Goal: Task Accomplishment & Management: Use online tool/utility

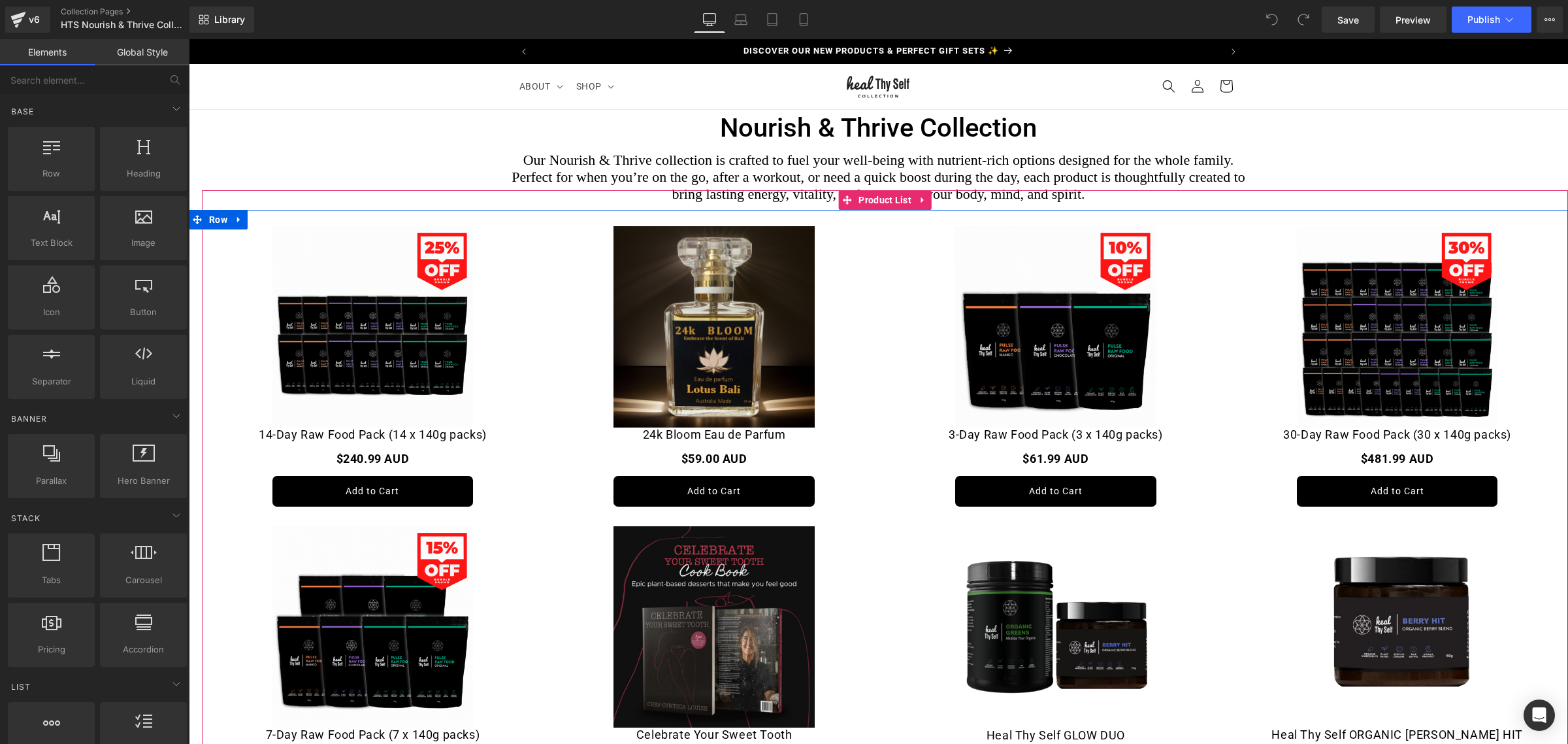
click at [355, 337] on img at bounding box center [373, 327] width 202 height 202
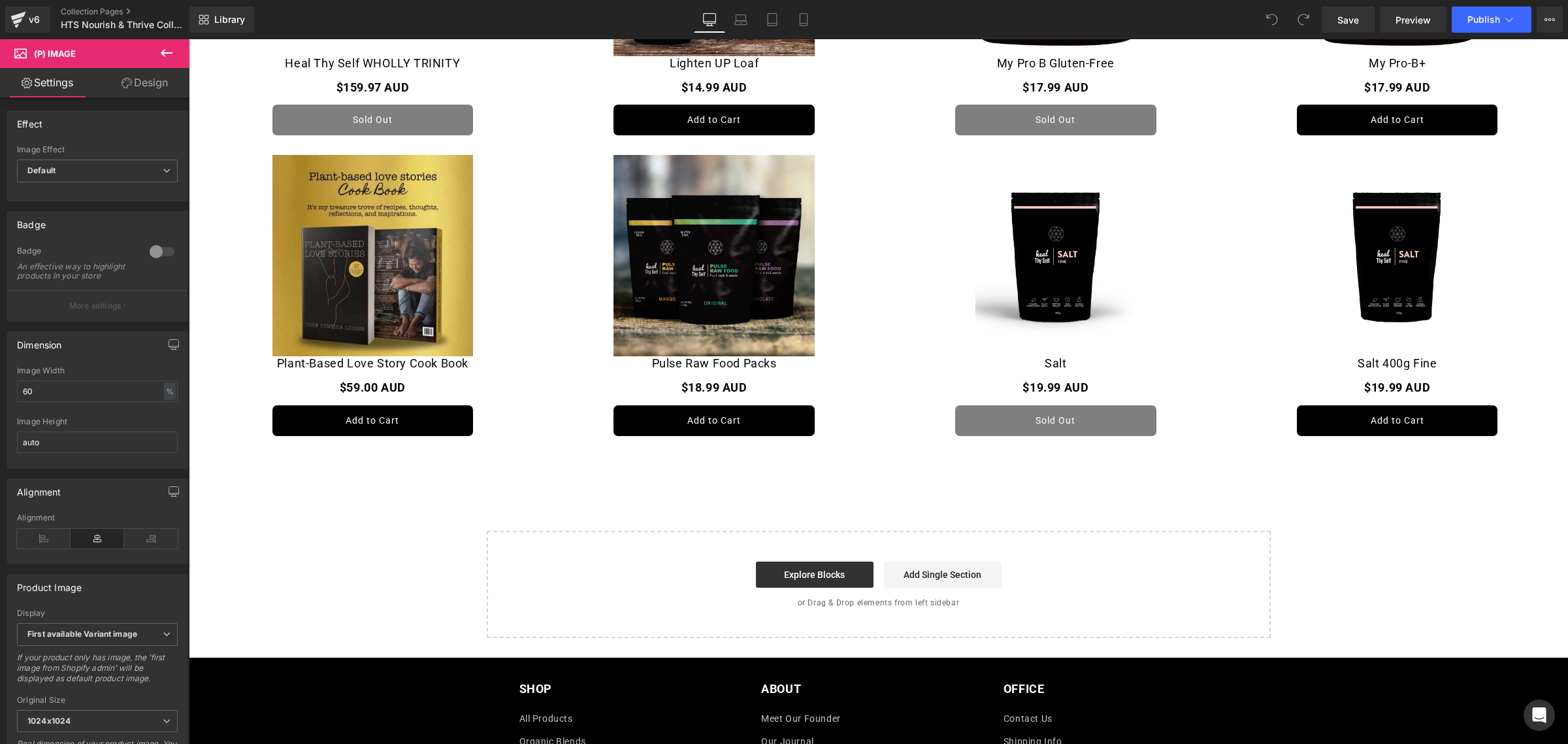
scroll to position [1249, 0]
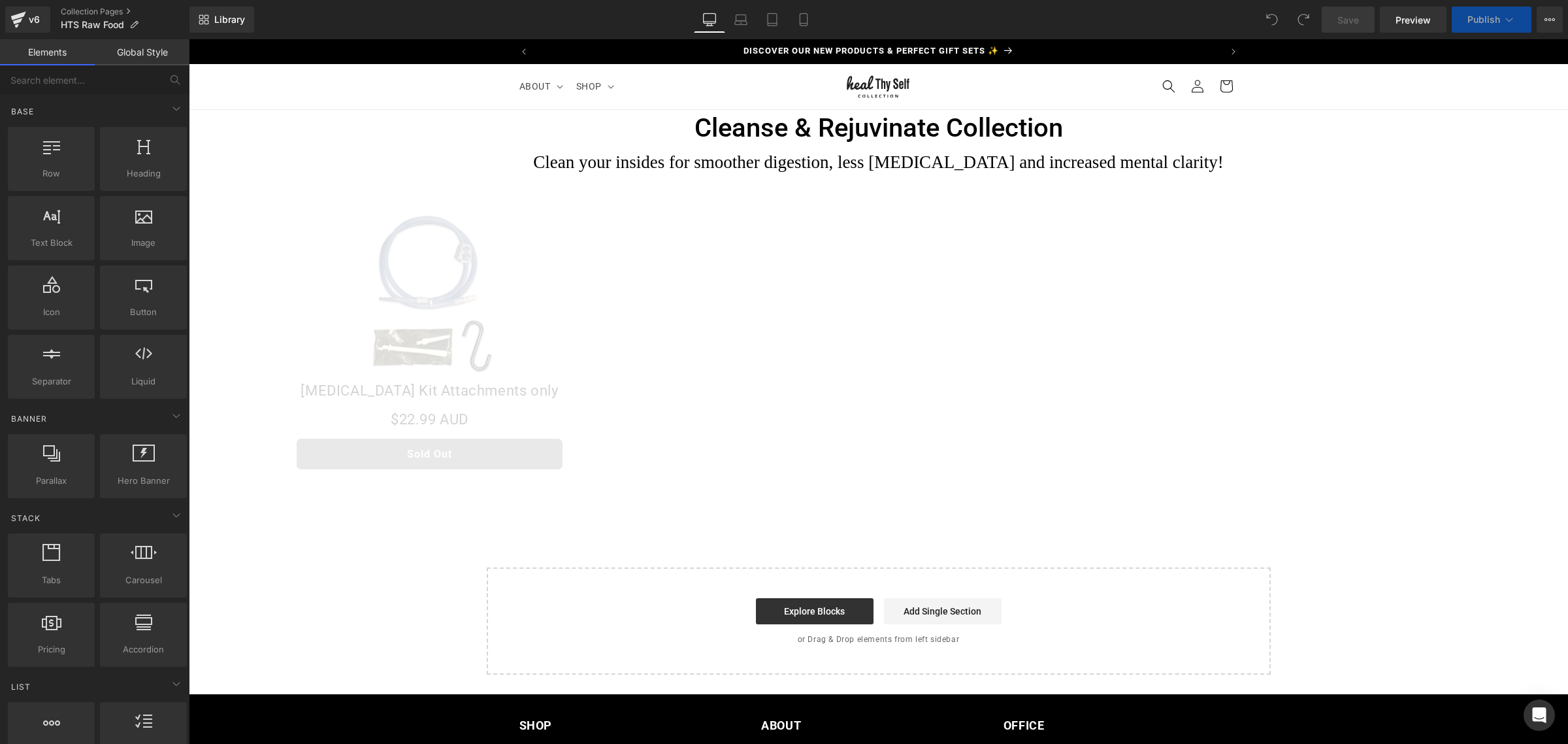
click at [833, 123] on h1 "Cleanse & Rejuvinate Collection" at bounding box center [878, 128] width 764 height 36
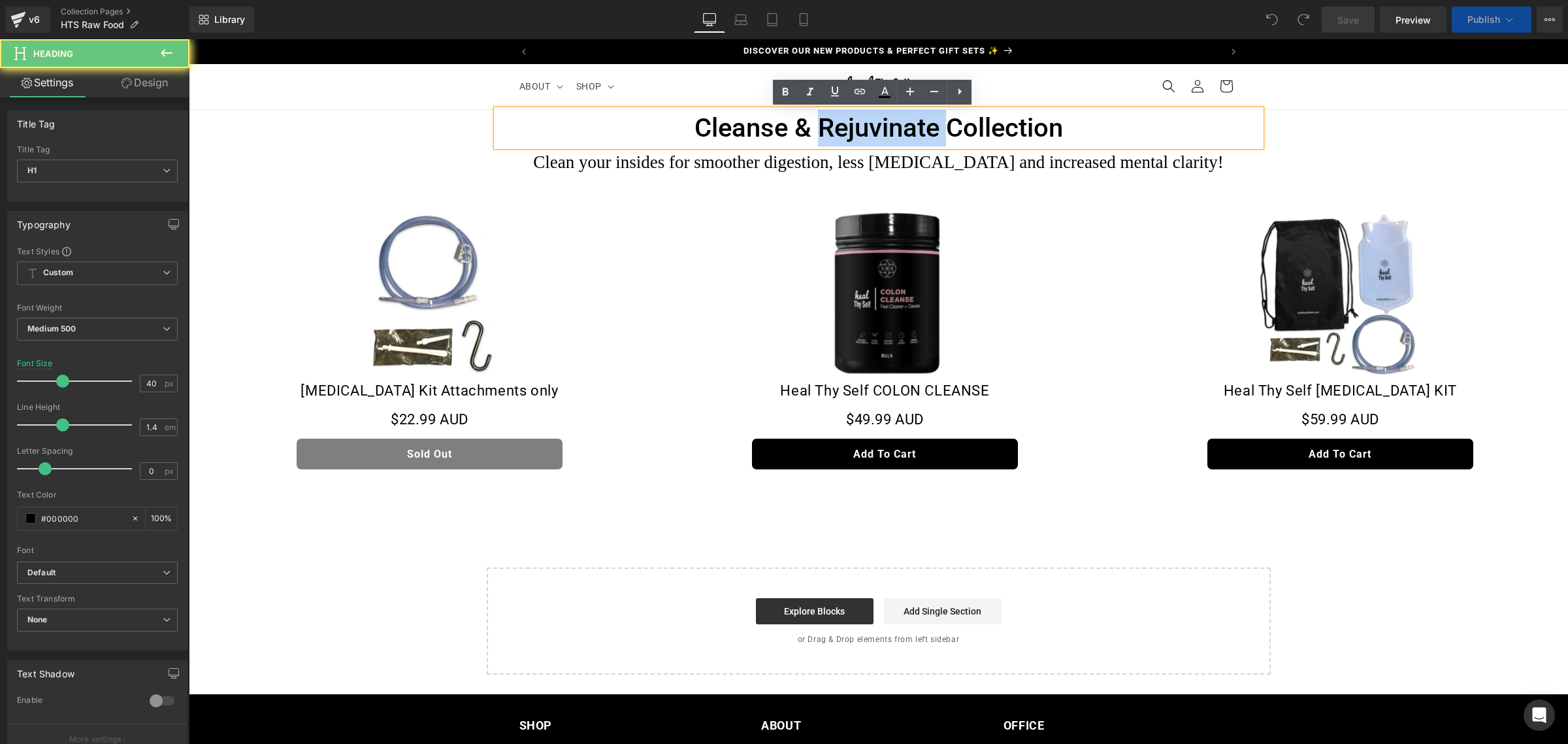
click at [833, 123] on h1 "Cleanse & Rejuvinate Collection" at bounding box center [878, 128] width 764 height 36
click at [777, 122] on h1 "Cleanse & Rejuvinate Collection" at bounding box center [878, 128] width 764 height 36
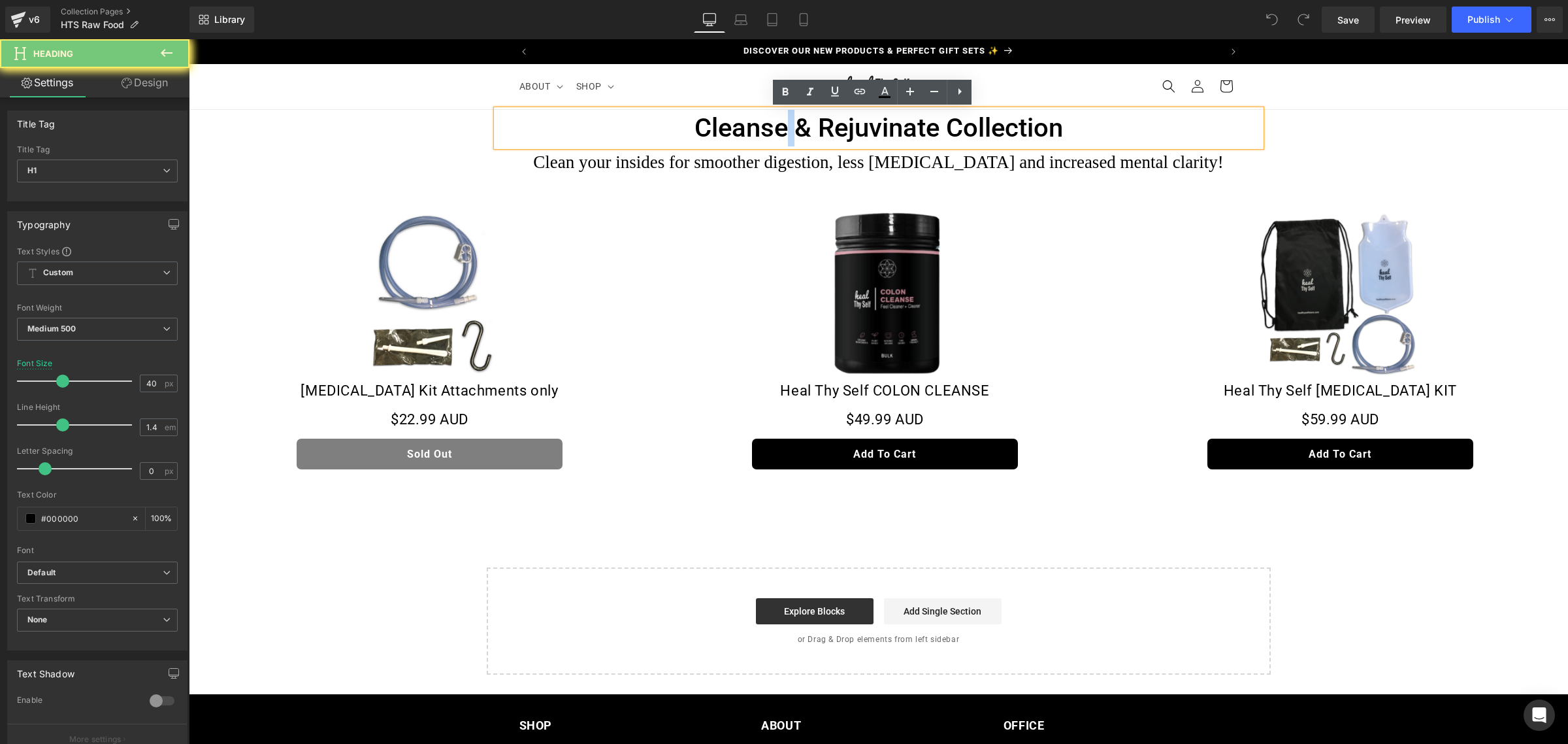
click at [777, 122] on h1 "Cleanse & Rejuvinate Collection" at bounding box center [878, 128] width 764 height 36
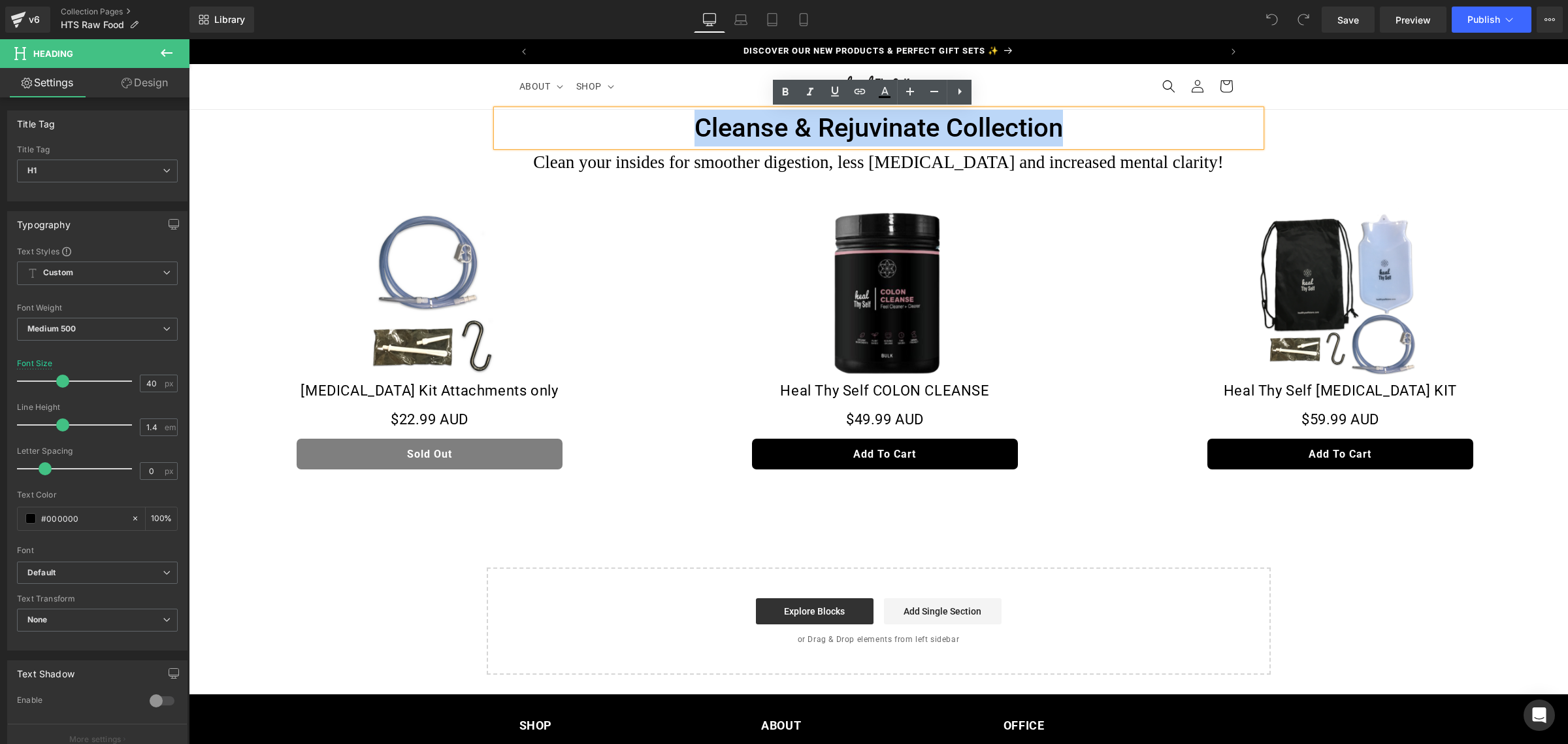
click at [777, 122] on h1 "Cleanse & Rejuvinate Collection" at bounding box center [878, 128] width 764 height 36
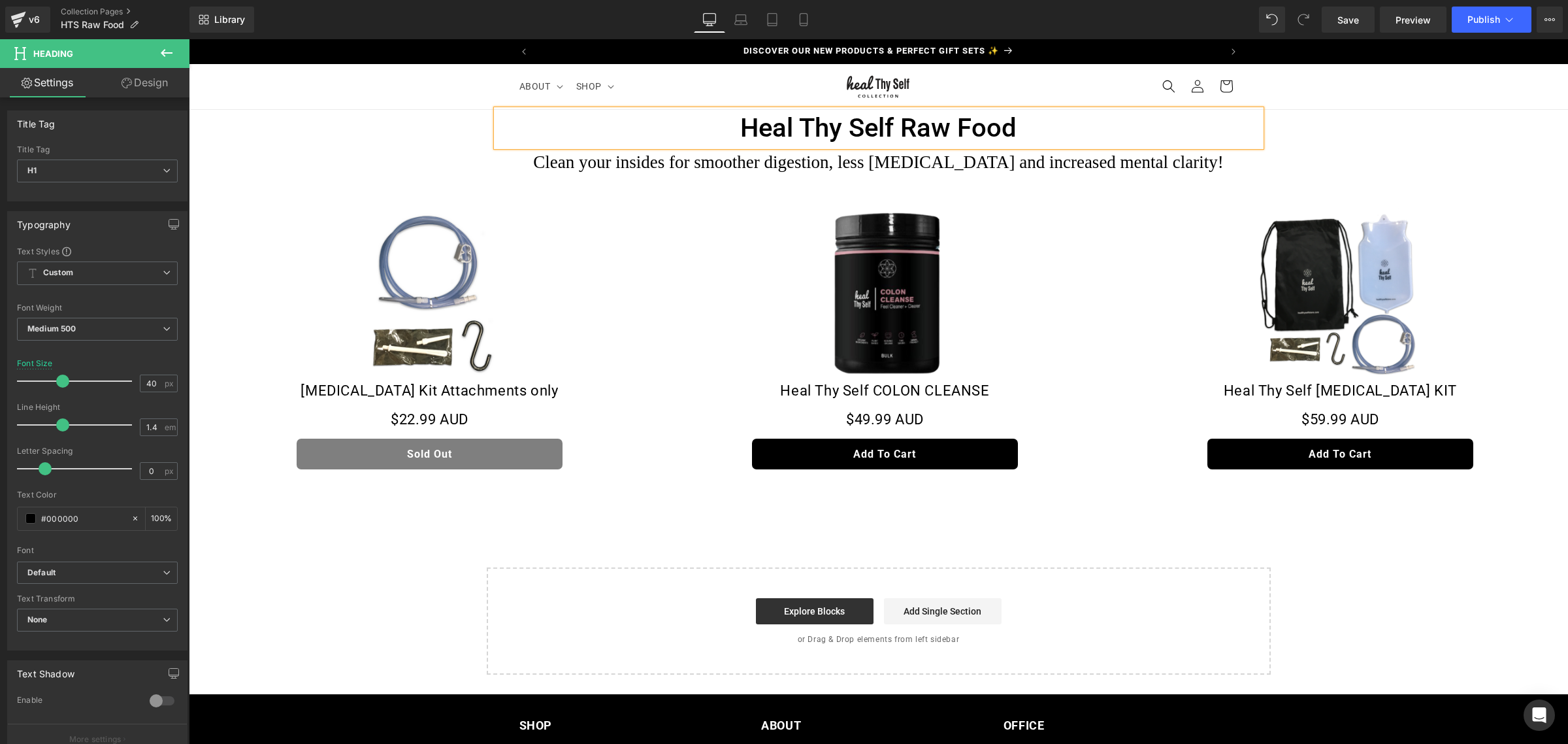
click at [831, 156] on h1 "Clean your insides for smoother digestion, less [MEDICAL_DATA] and increased me…" at bounding box center [878, 162] width 725 height 21
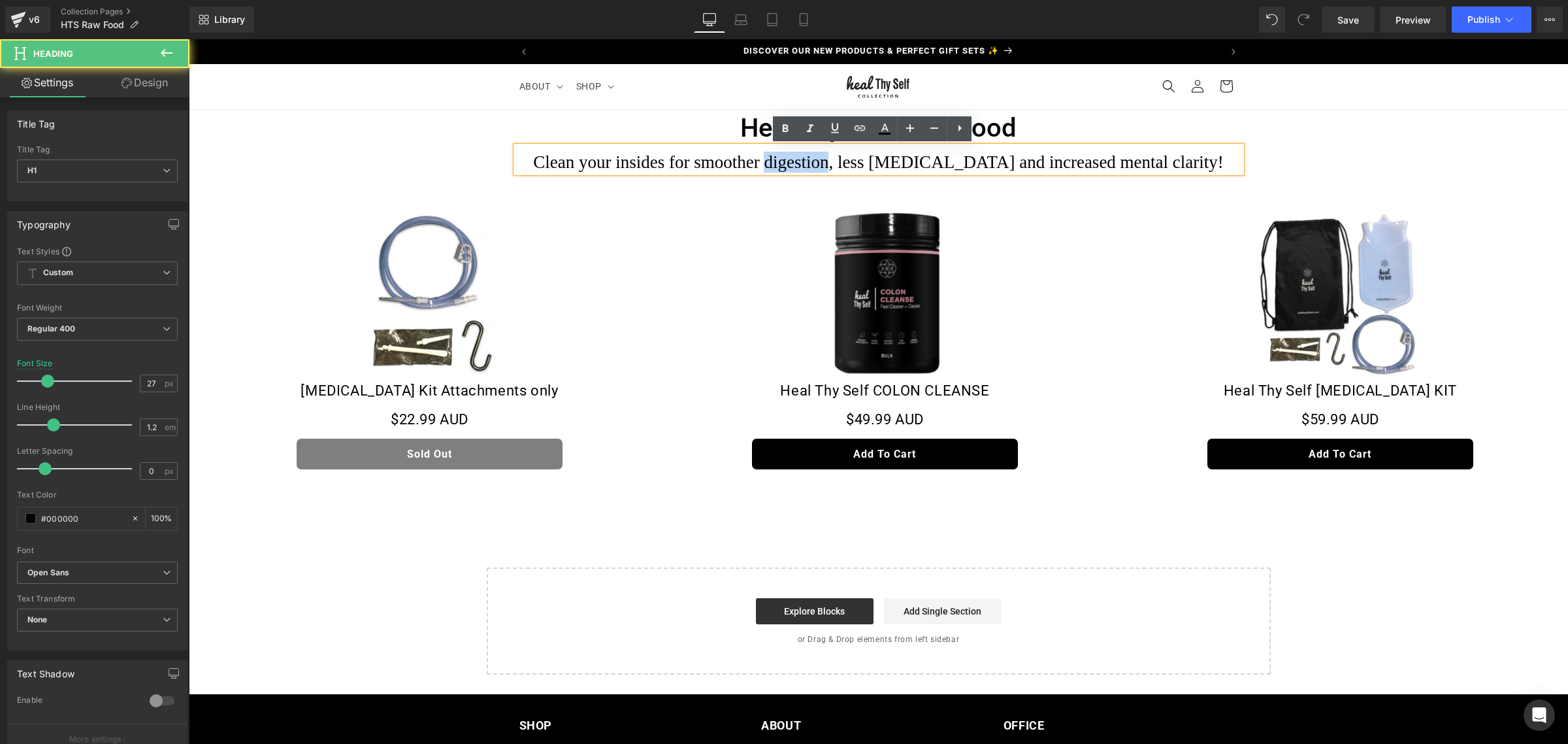
click at [829, 156] on h1 "Clean your insides for smoother digestion, less [MEDICAL_DATA] and increased me…" at bounding box center [878, 162] width 725 height 21
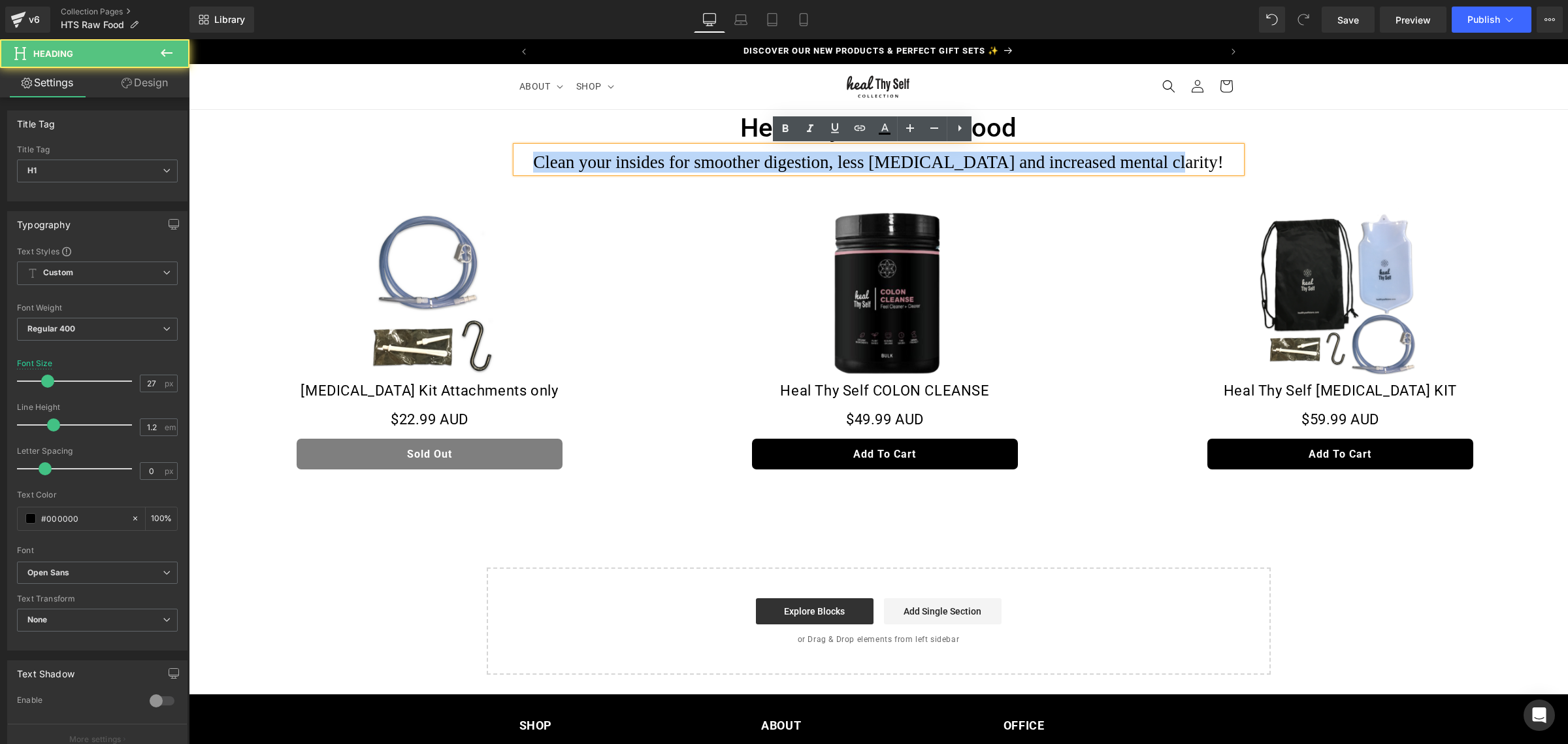
click at [829, 156] on h1 "Clean your insides for smoother digestion, less [MEDICAL_DATA] and increased me…" at bounding box center [878, 162] width 725 height 21
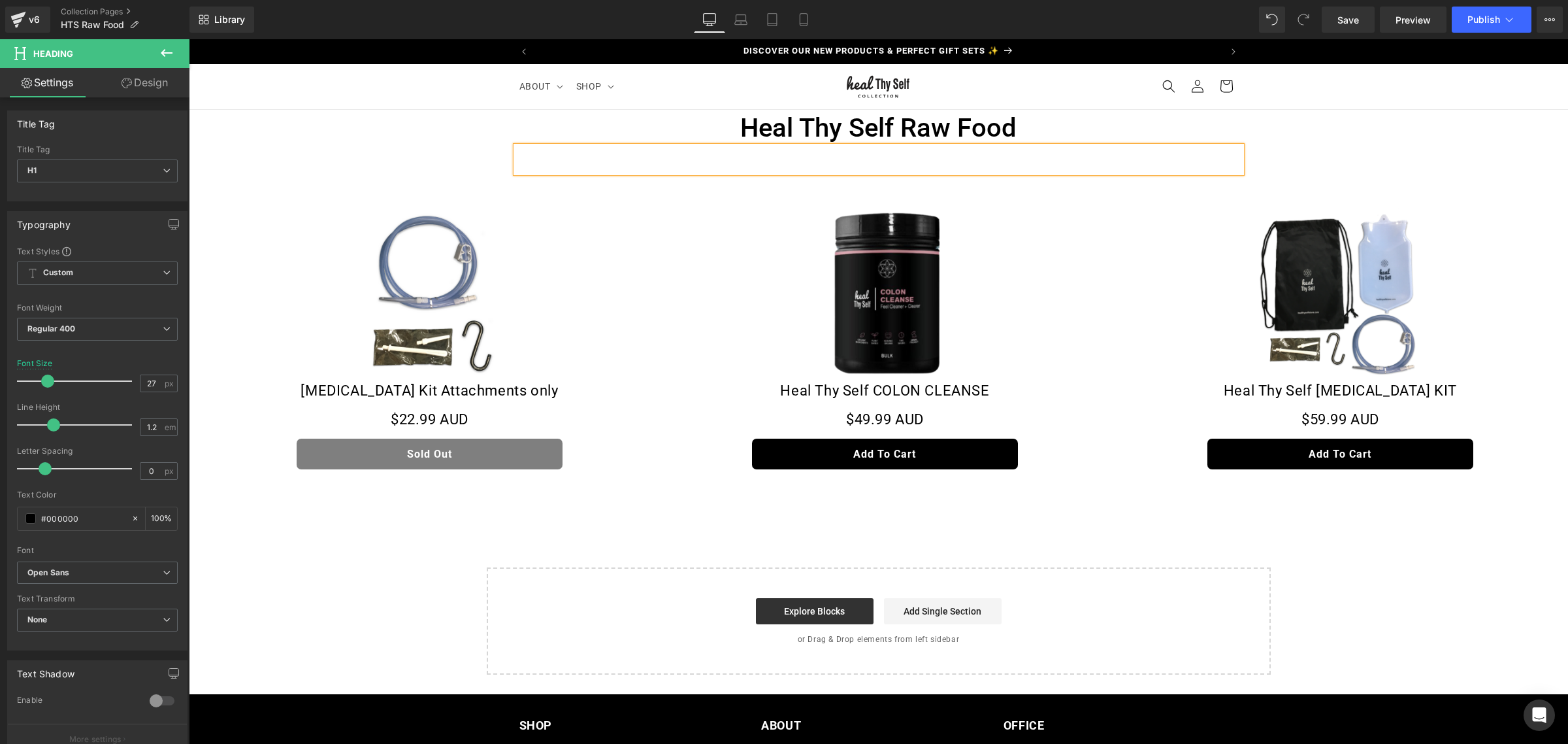
click at [1137, 269] on link "Sale Off" at bounding box center [1341, 294] width 442 height 177
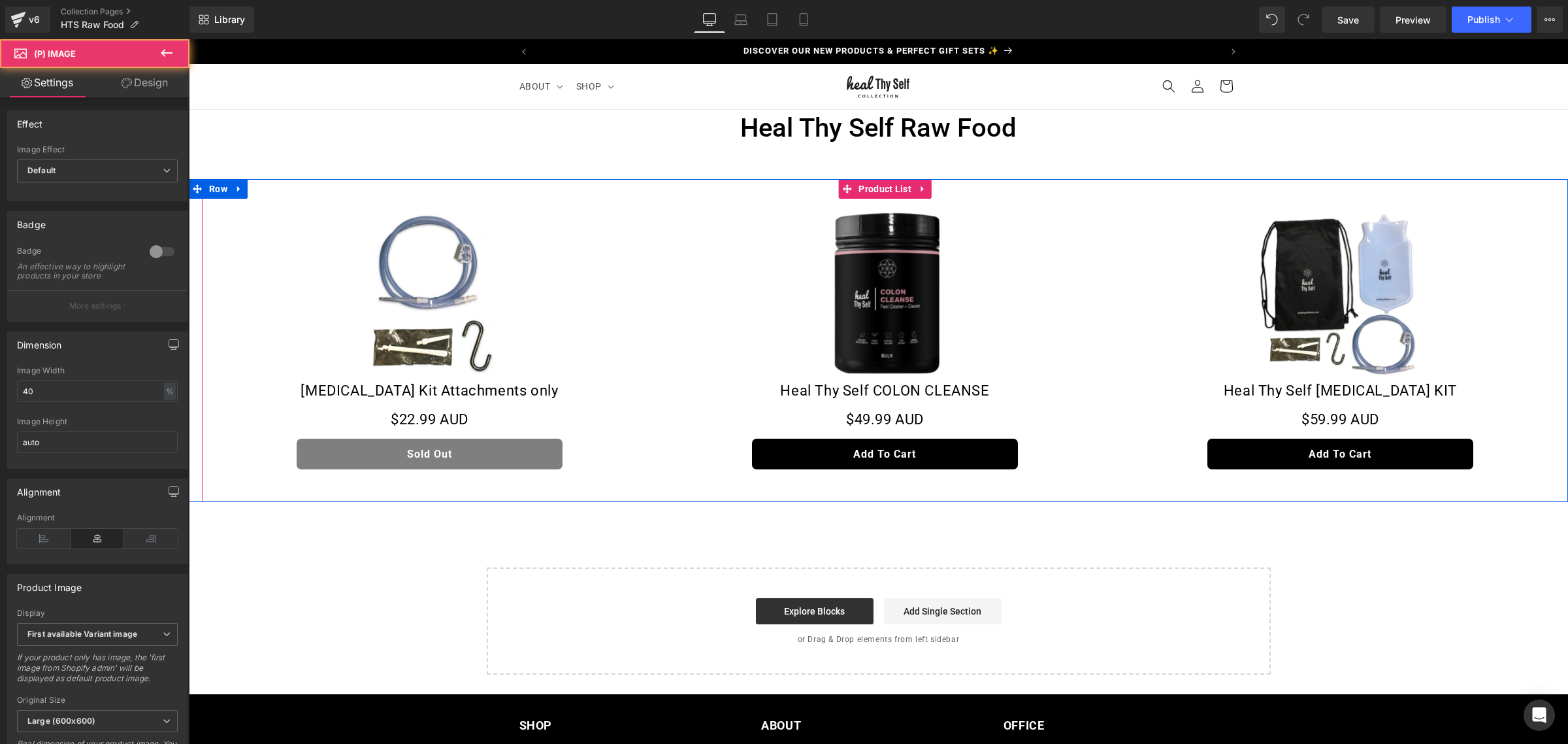
click at [449, 337] on img at bounding box center [429, 294] width 177 height 177
click at [1179, 332] on link "Sale Off" at bounding box center [1341, 294] width 442 height 177
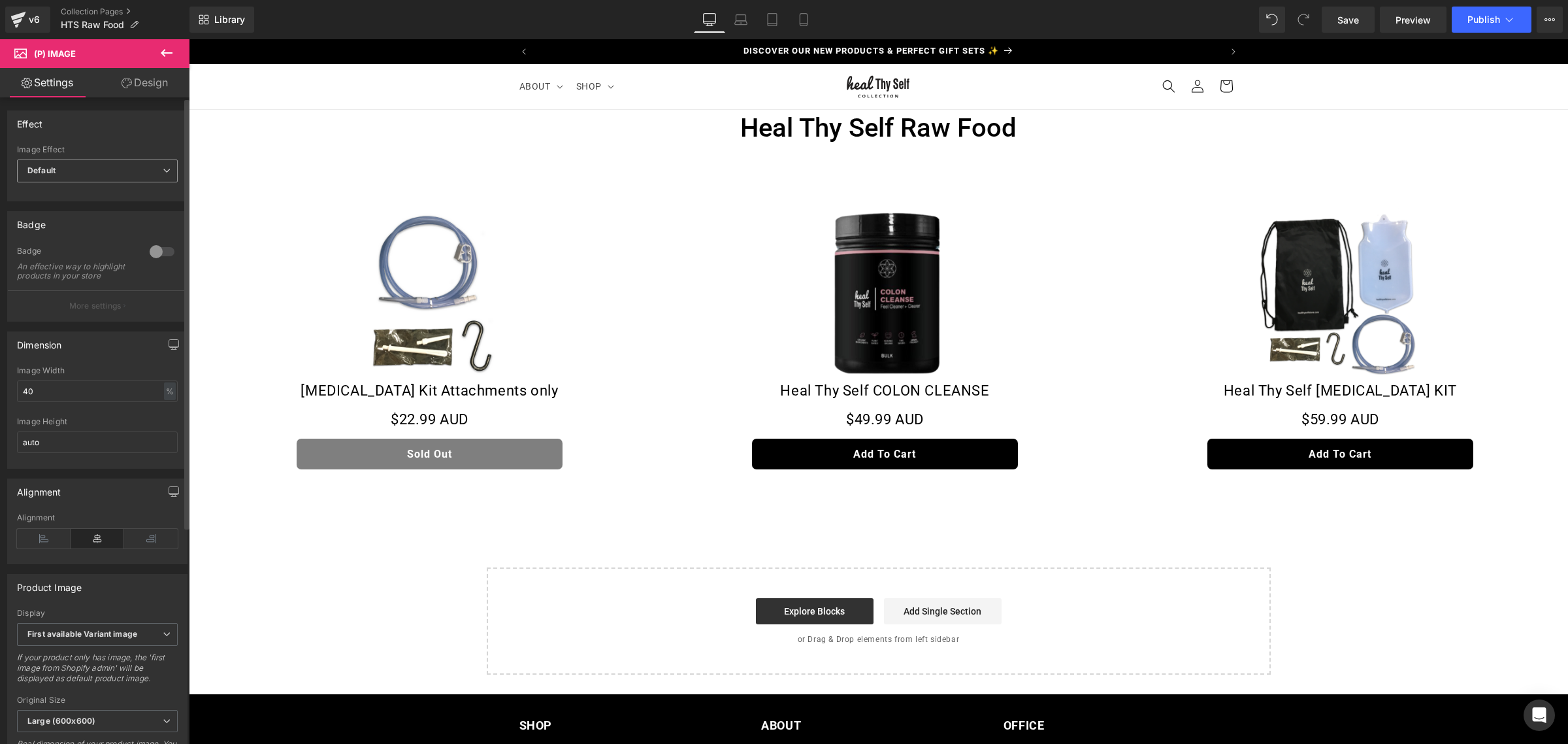
click at [124, 168] on span "Default" at bounding box center [98, 171] width 161 height 23
click at [126, 168] on span "Default" at bounding box center [95, 171] width 156 height 23
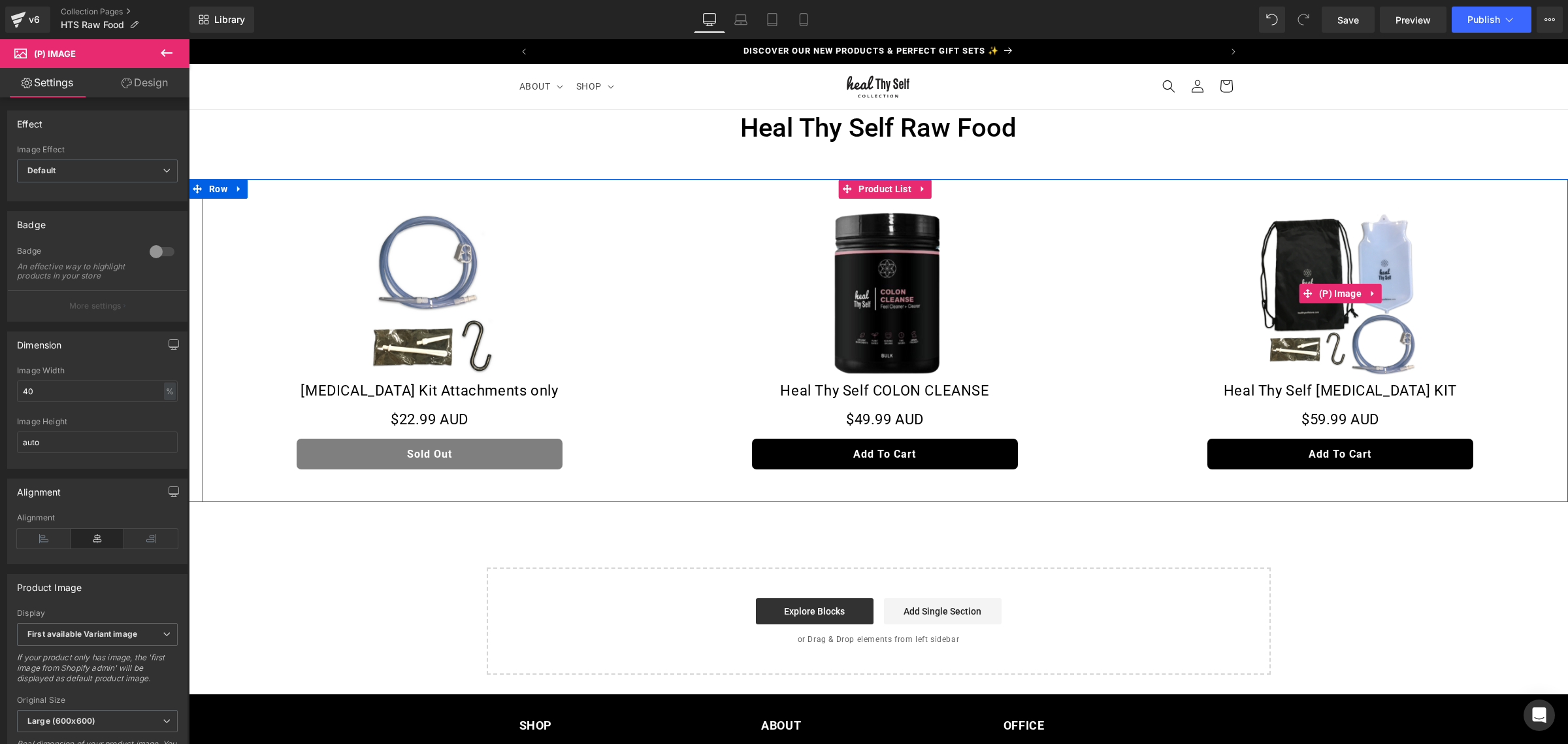
click at [1453, 270] on link "Sale Off" at bounding box center [1341, 294] width 442 height 177
click at [1332, 287] on span "(P) Image" at bounding box center [1341, 294] width 49 height 20
click at [320, 213] on link "Sale Off" at bounding box center [430, 294] width 442 height 177
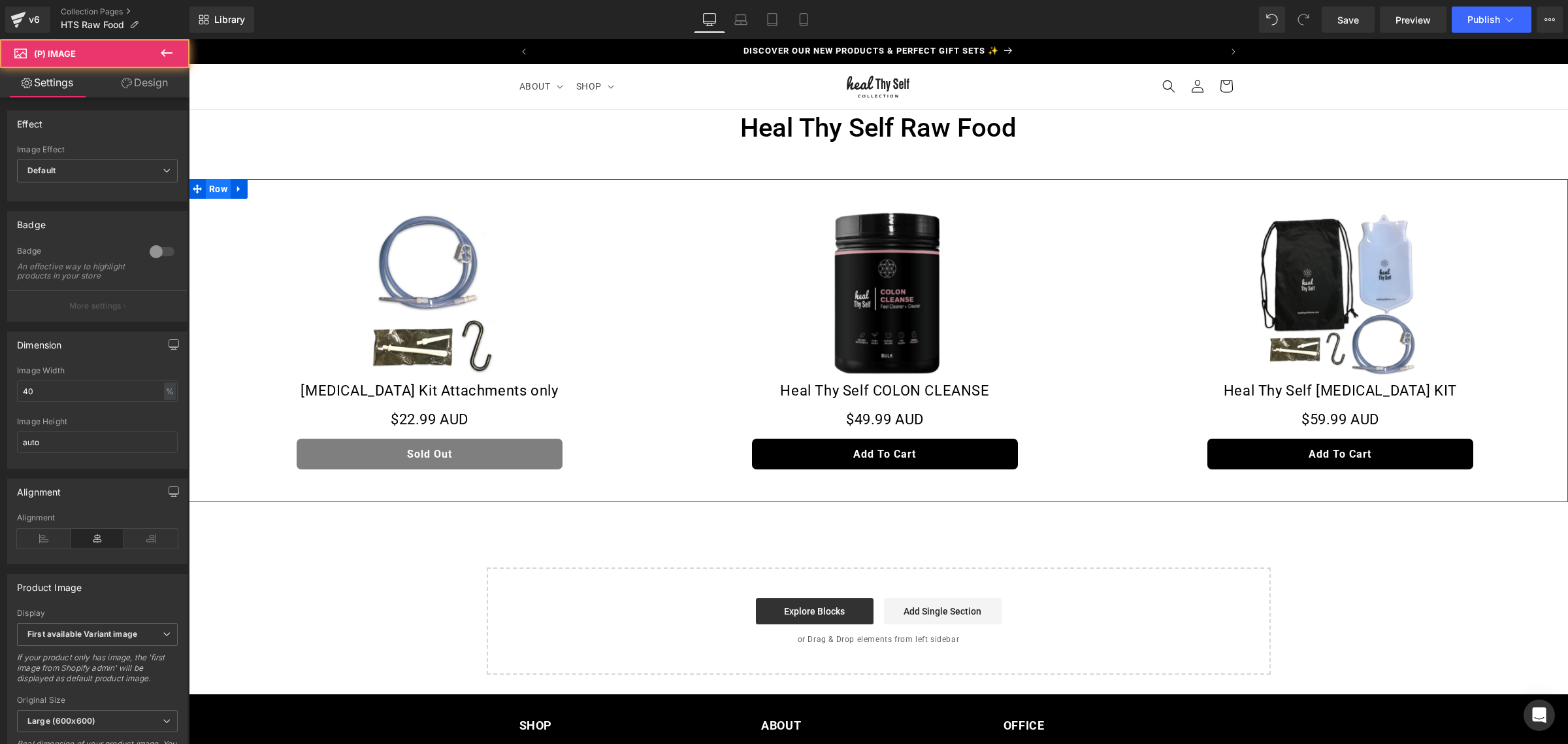
click at [212, 191] on span "Row" at bounding box center [219, 188] width 25 height 20
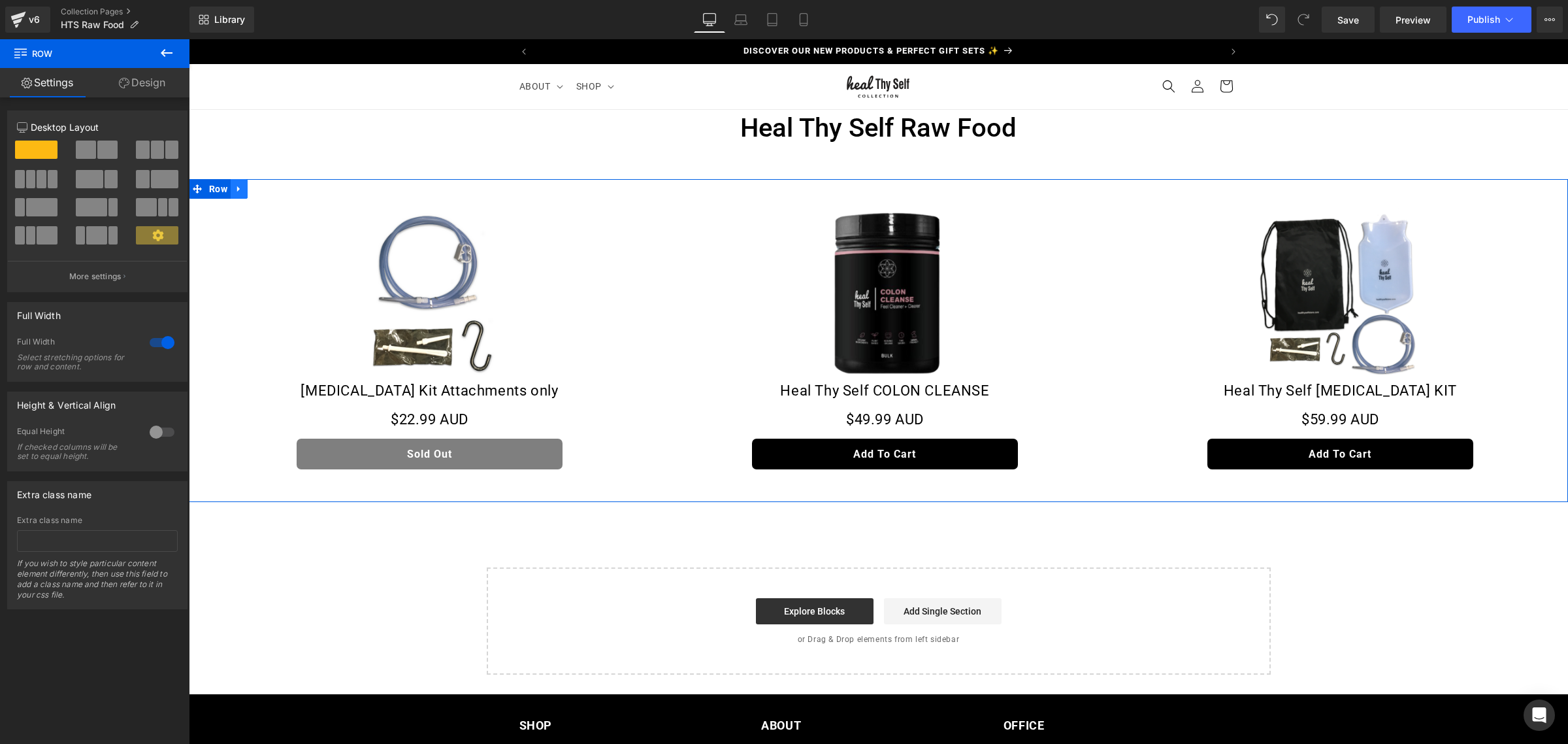
click at [235, 193] on icon at bounding box center [239, 189] width 9 height 9
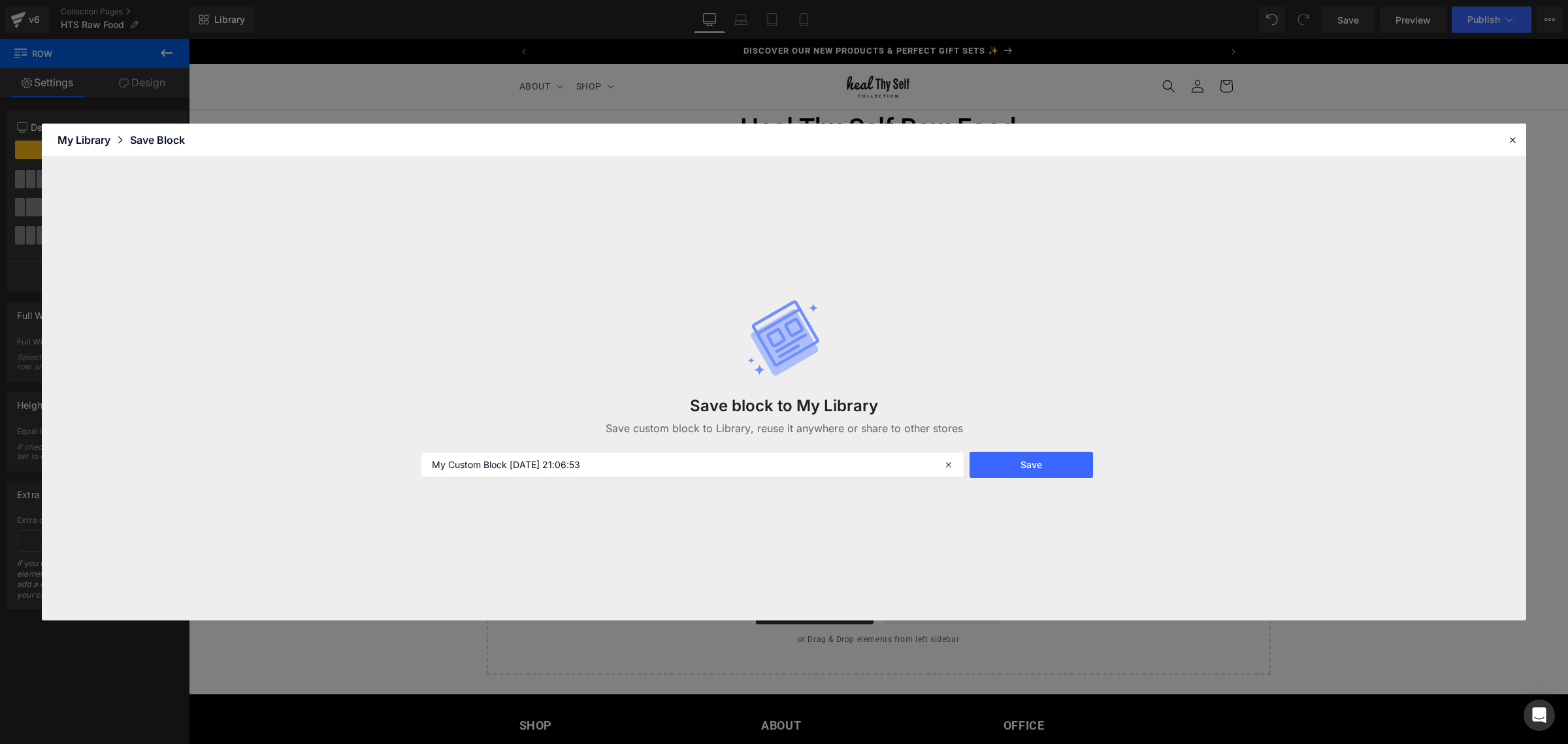
click at [1521, 139] on header "Library Elements Blocks Templates Saved Library My Library Save Block" at bounding box center [784, 140] width 1485 height 33
click at [1511, 138] on icon at bounding box center [1512, 139] width 12 height 12
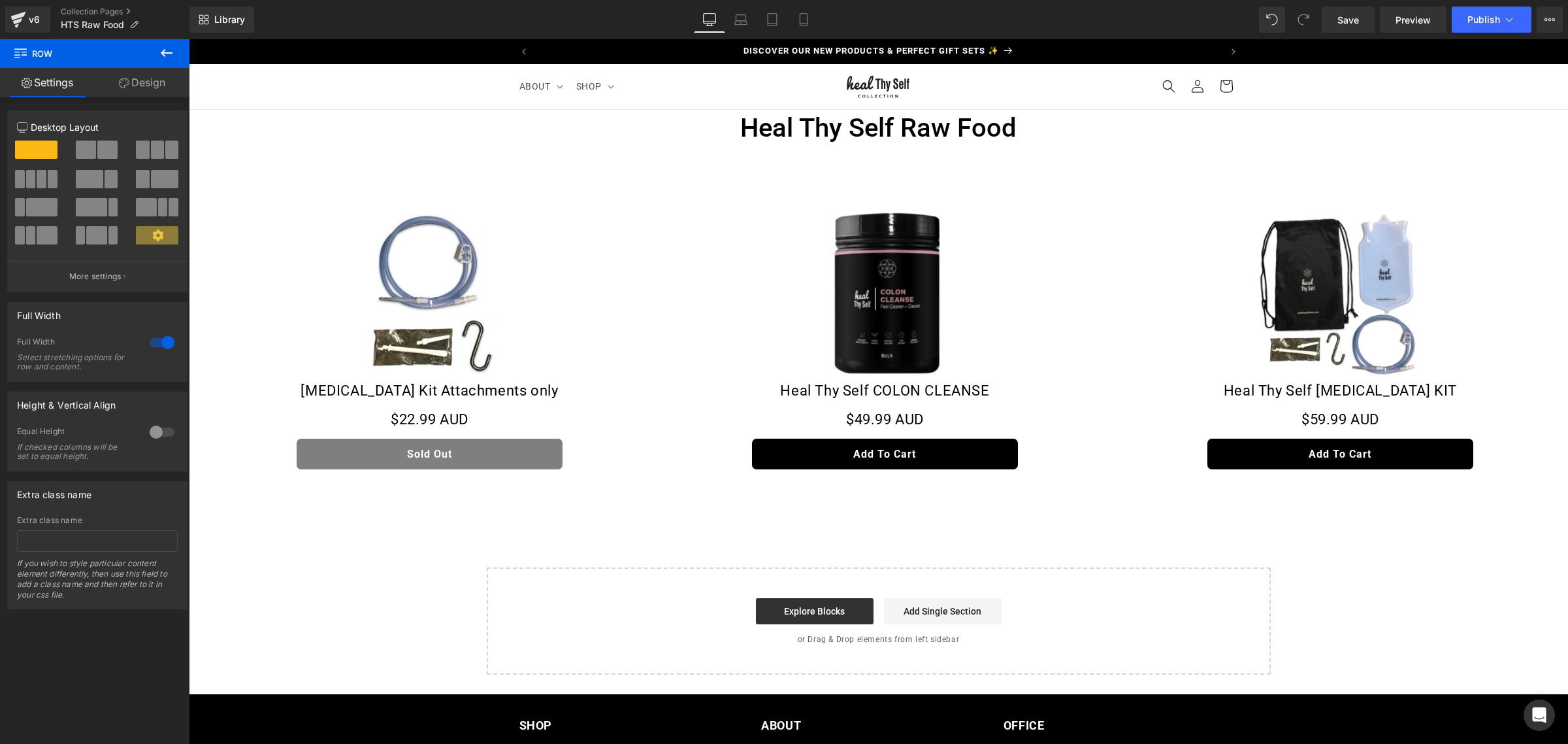
click at [175, 50] on button at bounding box center [167, 54] width 46 height 29
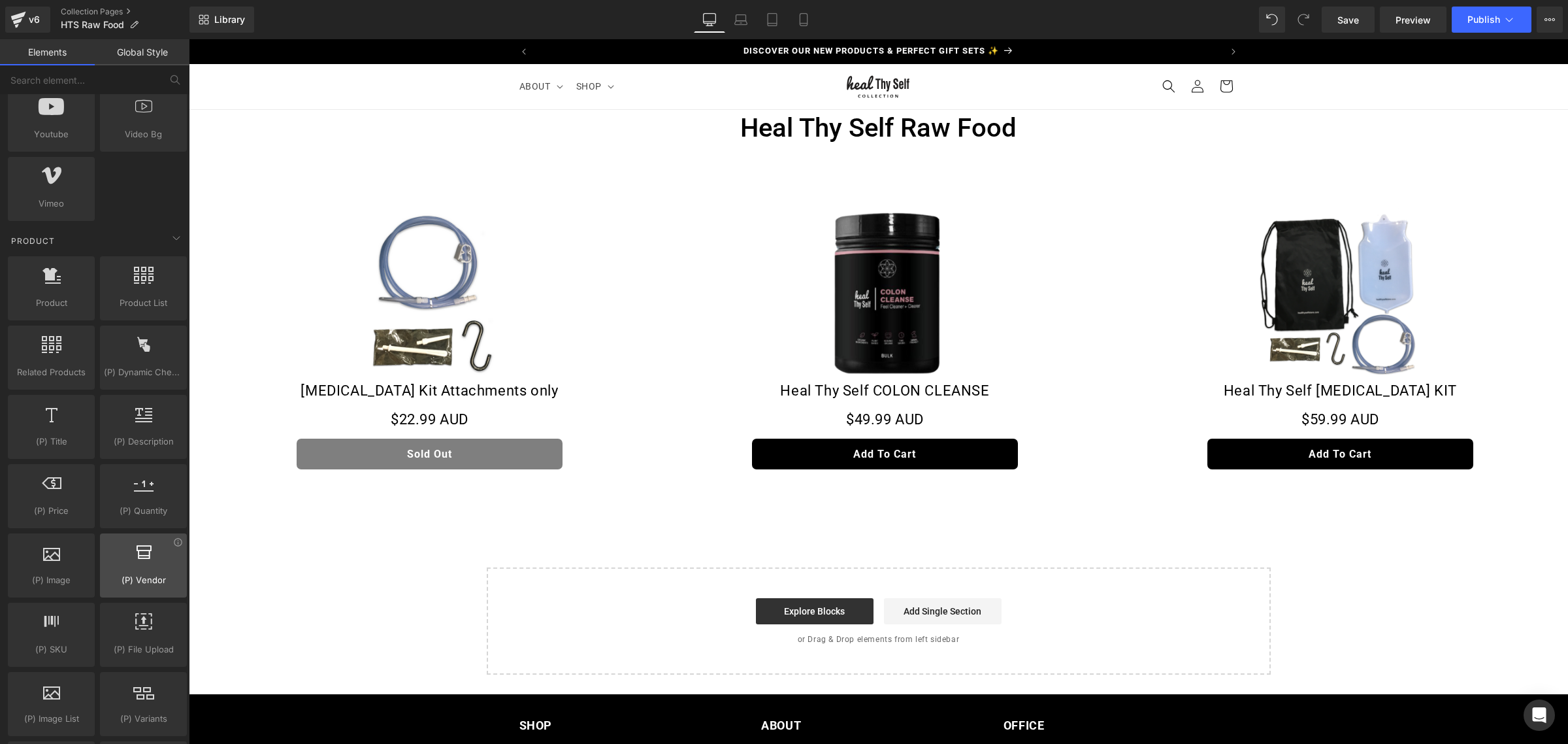
scroll to position [980, 0]
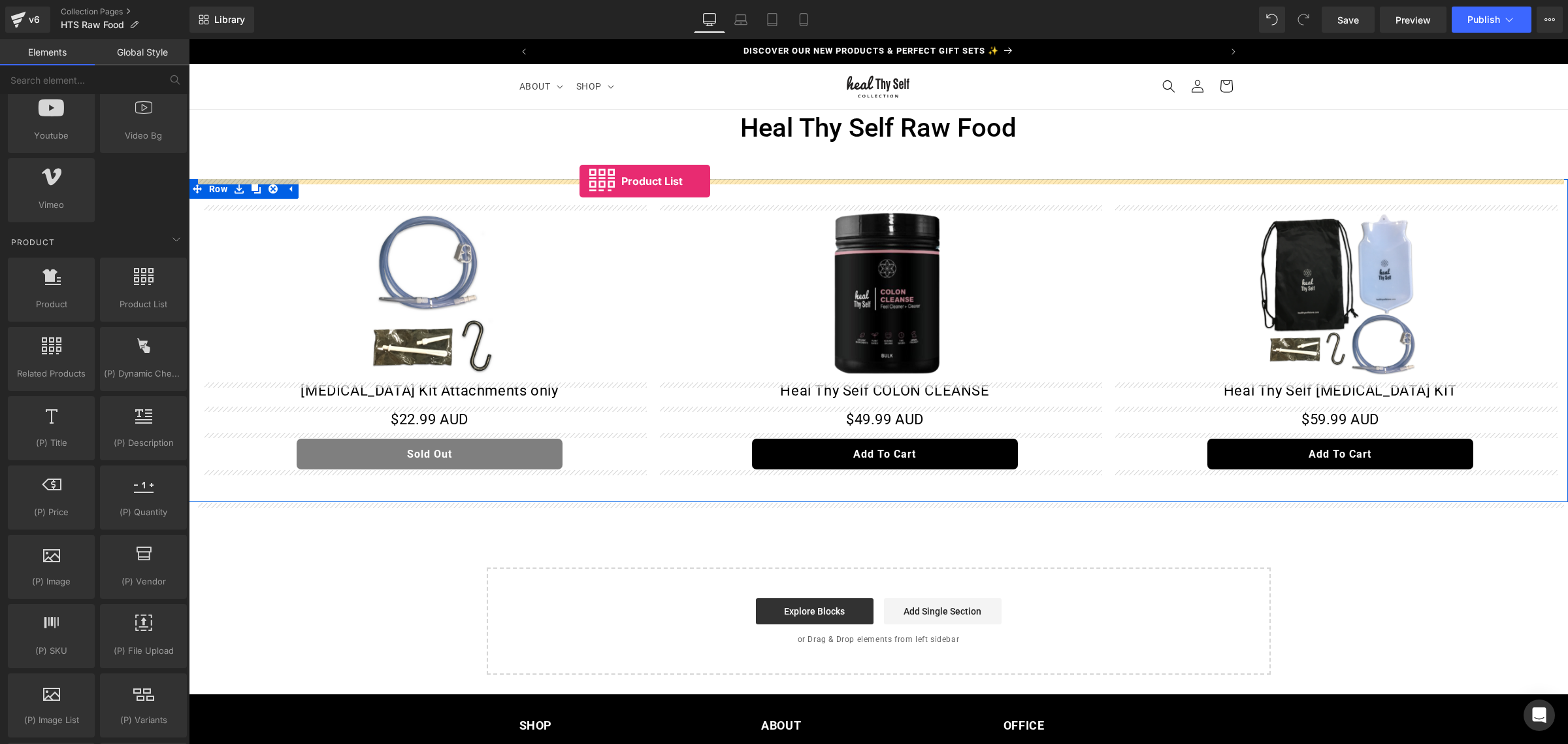
drag, startPoint x: 329, startPoint y: 340, endPoint x: 579, endPoint y: 181, distance: 296.3
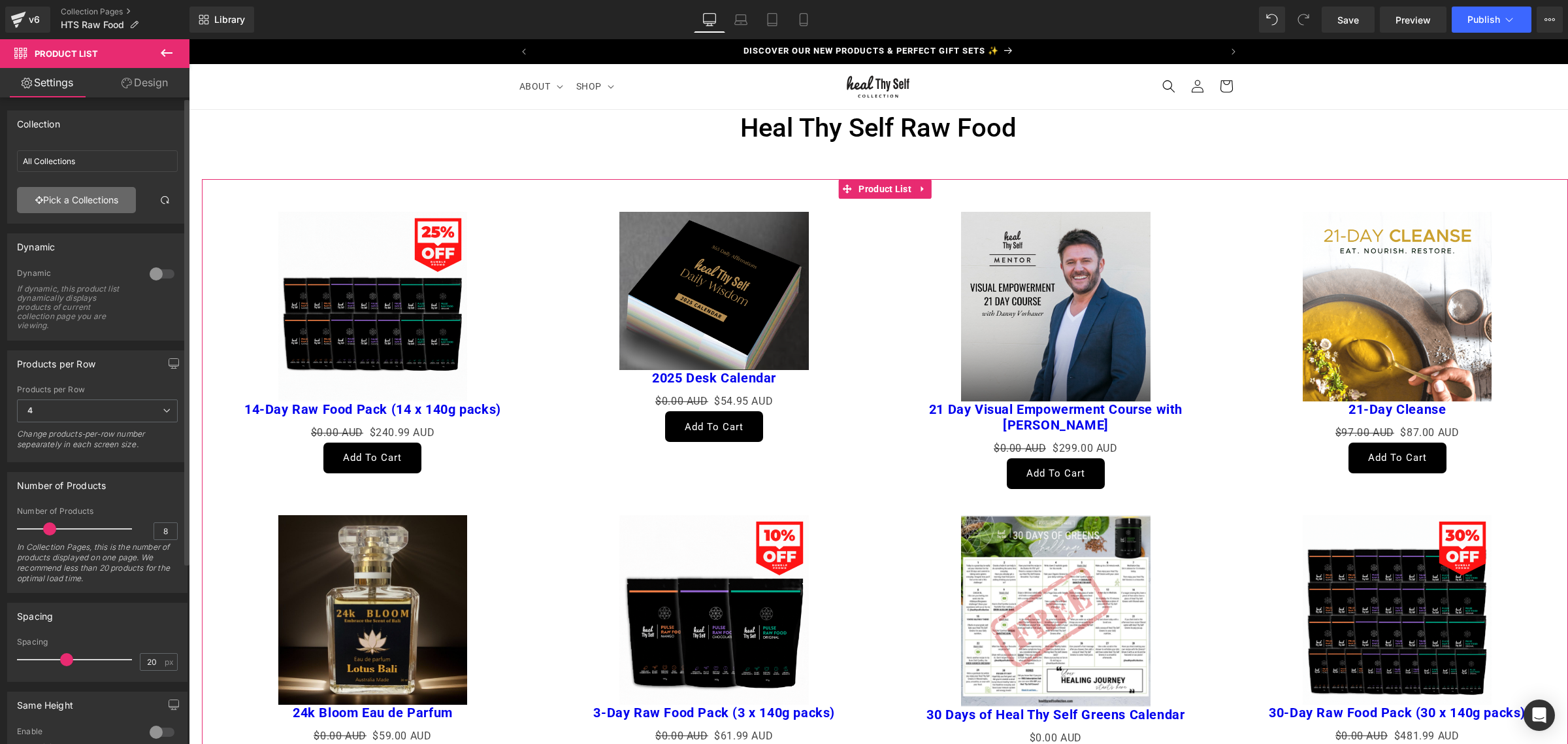
click at [33, 187] on link "Pick a Collections" at bounding box center [76, 199] width 119 height 26
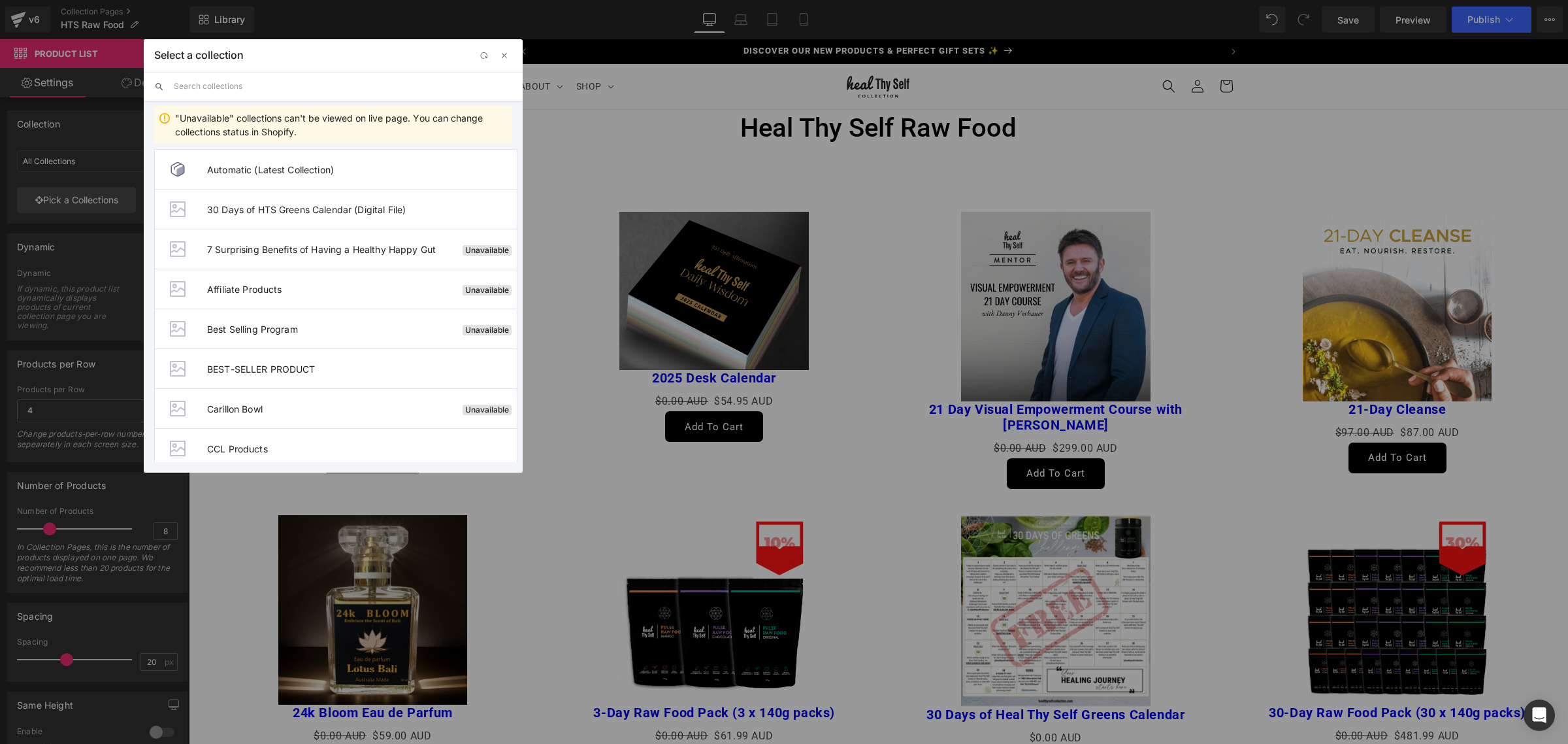
click at [353, 85] on input "text" at bounding box center [343, 86] width 338 height 29
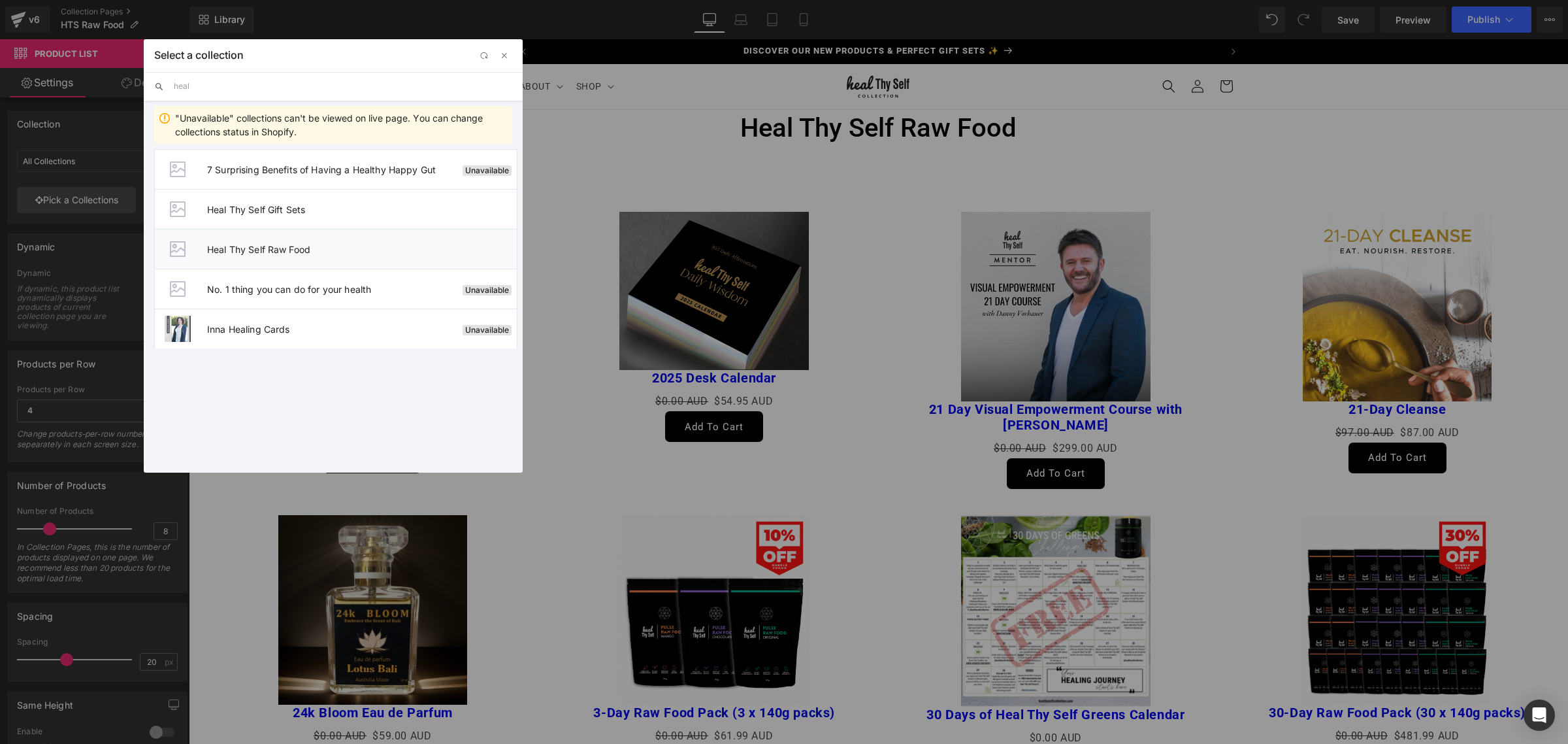
type input "heal"
click at [298, 257] on li "Heal Thy Self Raw Food" at bounding box center [336, 249] width 364 height 40
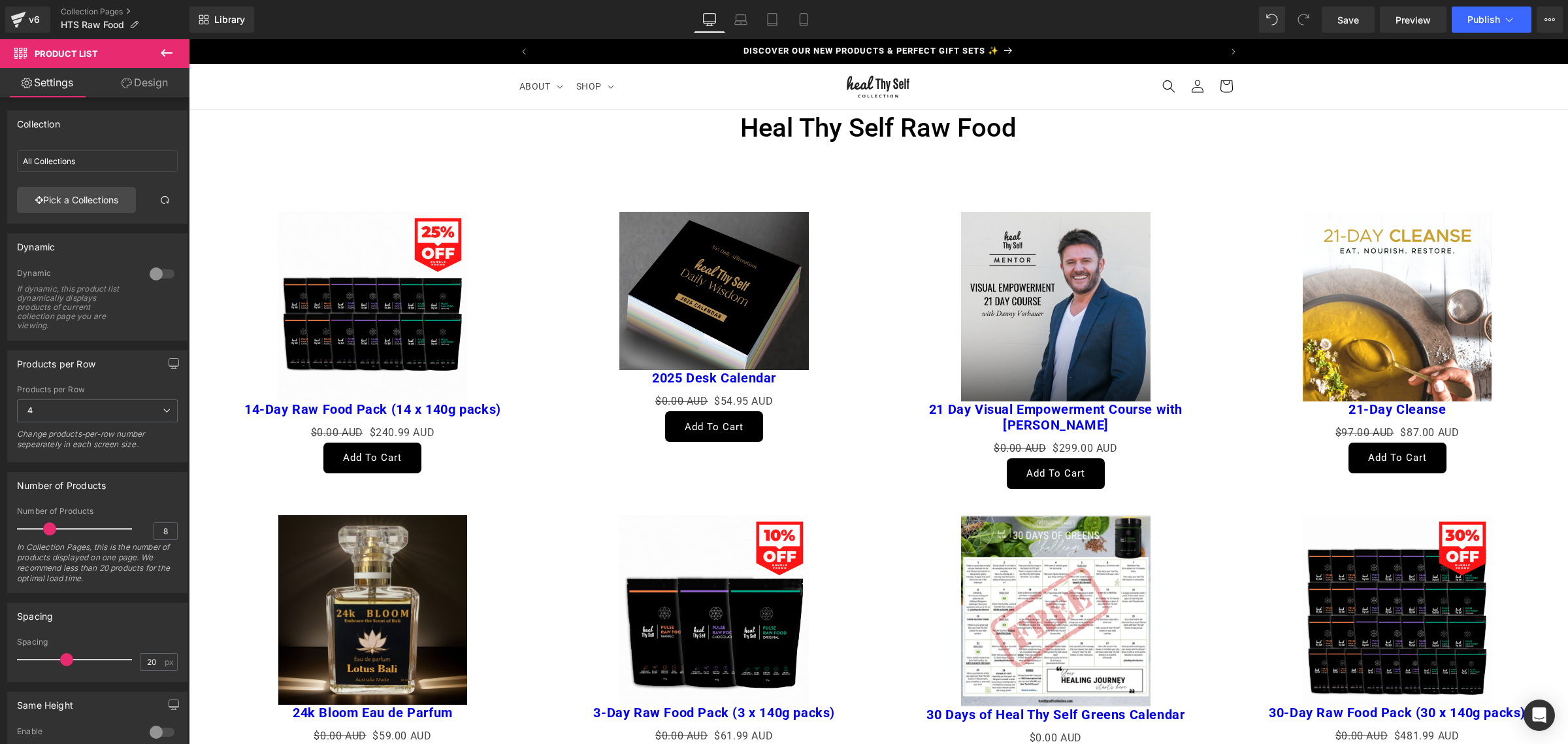
type input "Heal Thy Self Raw Food"
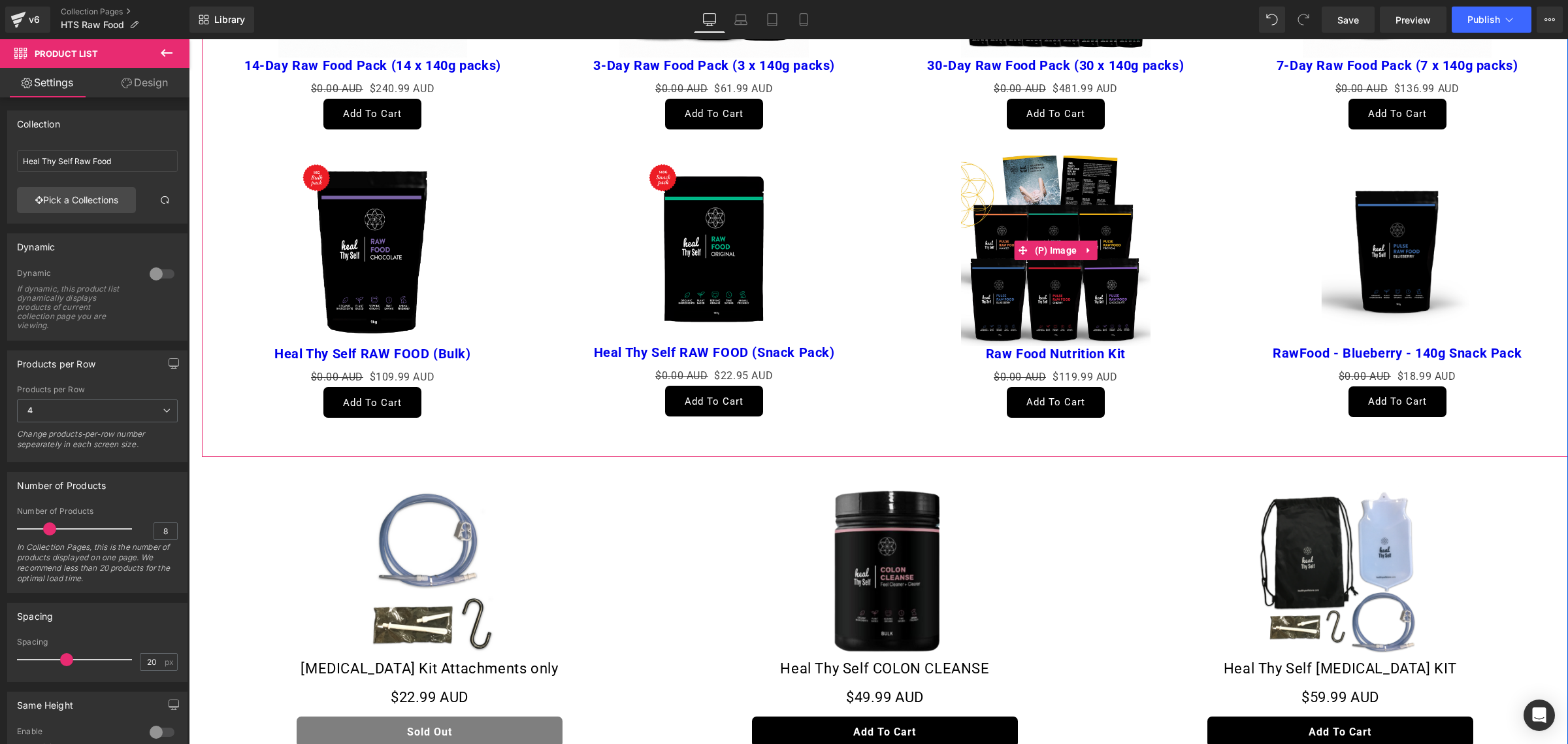
scroll to position [409, 0]
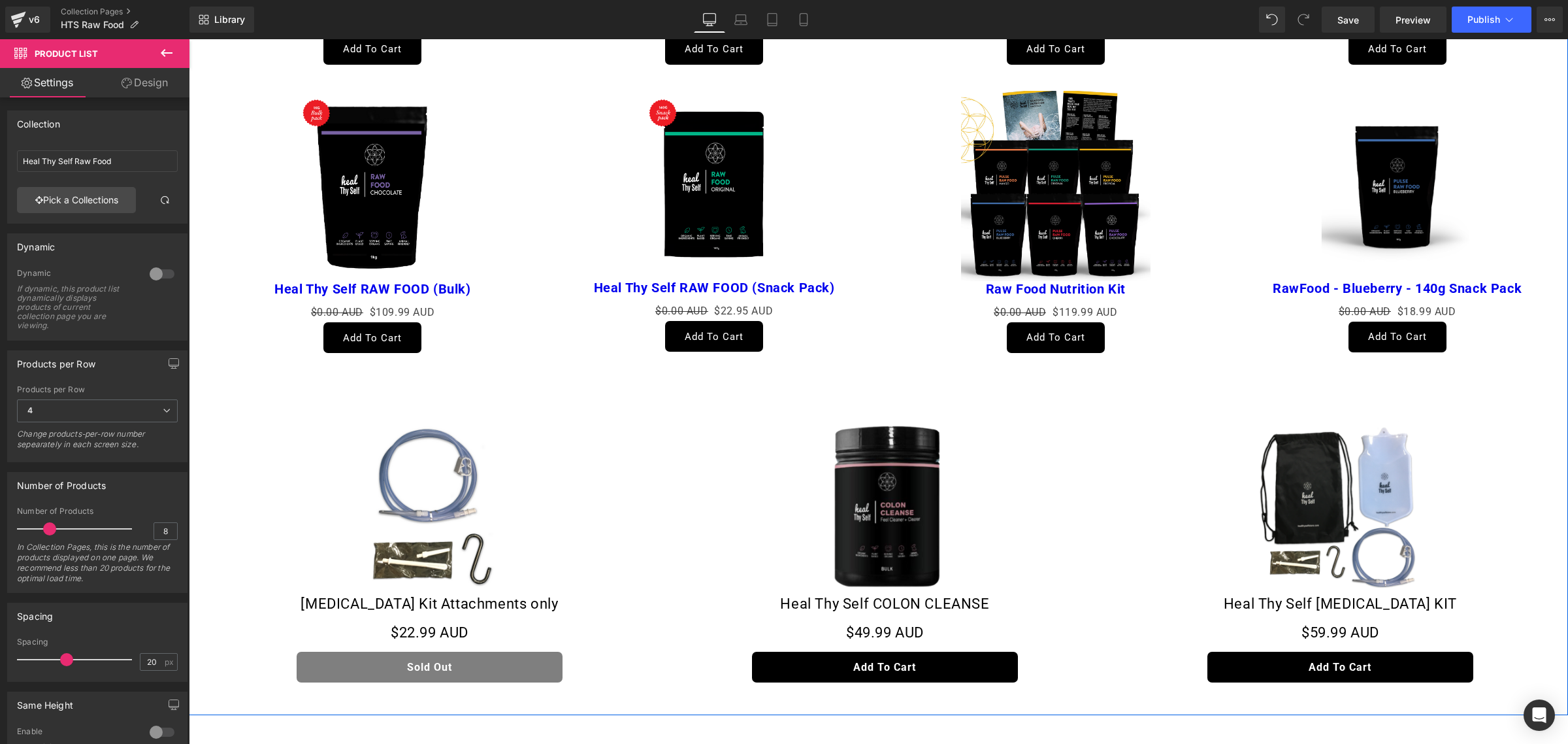
click at [952, 502] on img at bounding box center [885, 506] width 177 height 177
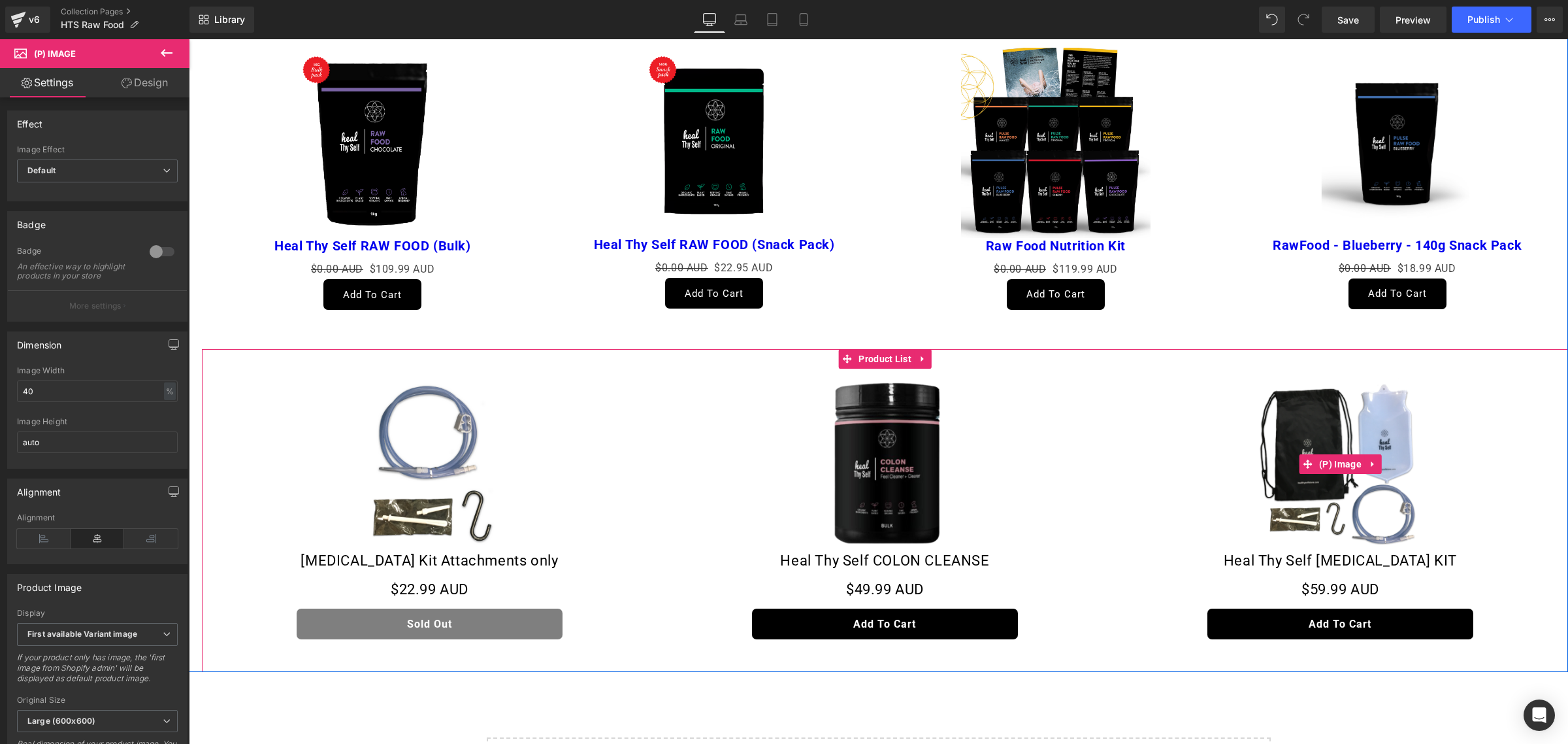
scroll to position [490, 0]
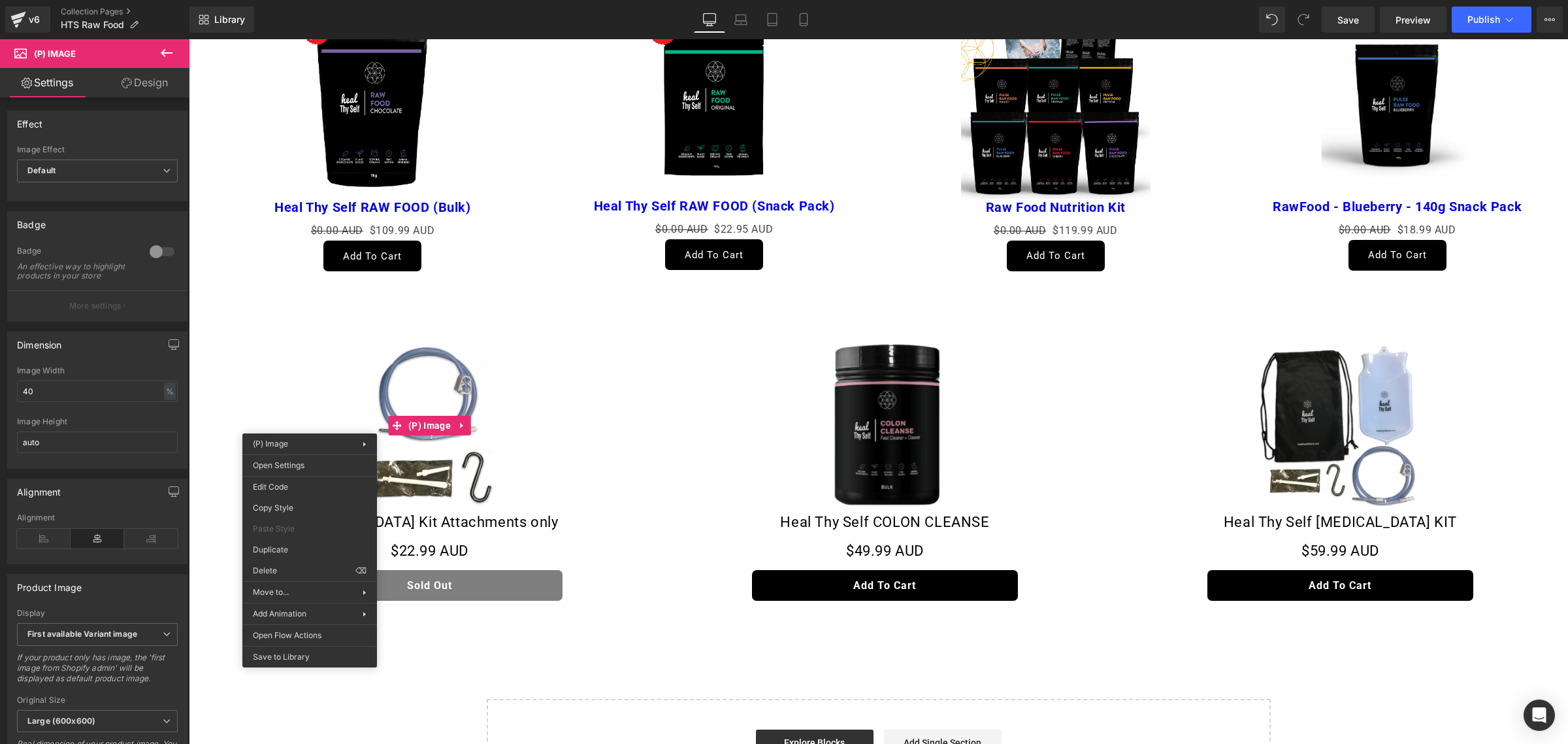
drag, startPoint x: 511, startPoint y: 616, endPoint x: 323, endPoint y: 576, distance: 192.2
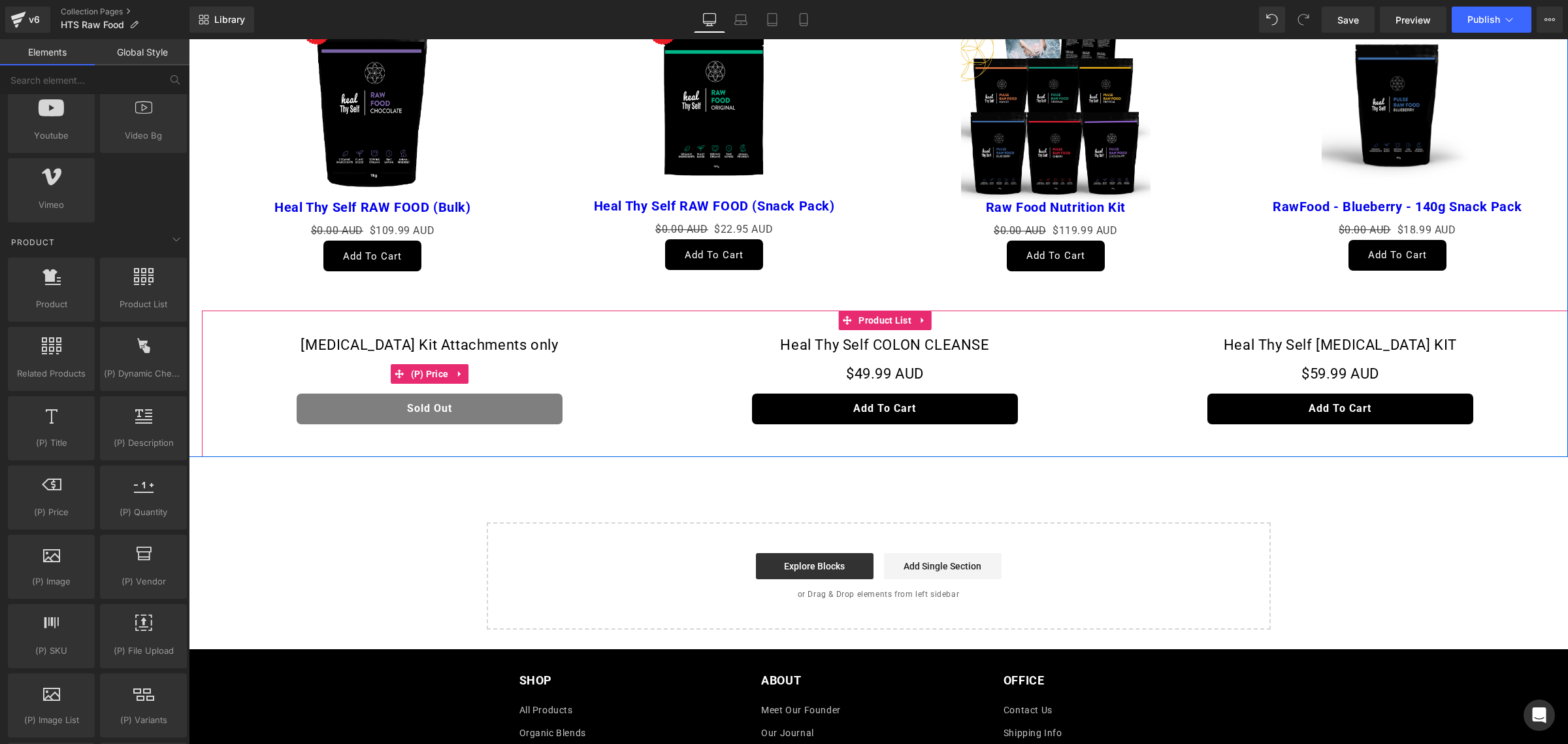
click at [529, 372] on div "$22.99 AUD" at bounding box center [430, 373] width 442 height 26
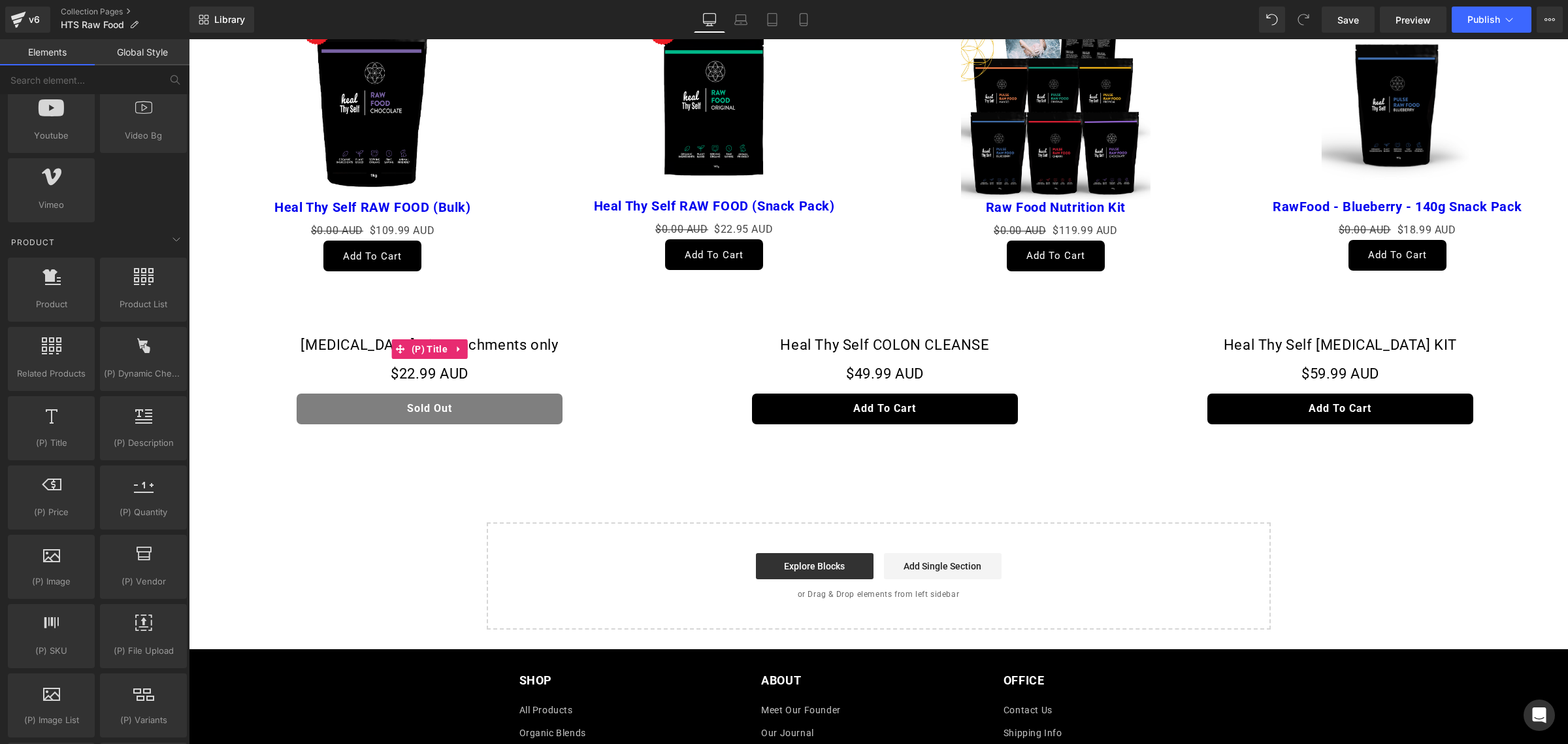
drag, startPoint x: 764, startPoint y: 540, endPoint x: 575, endPoint y: 500, distance: 193.2
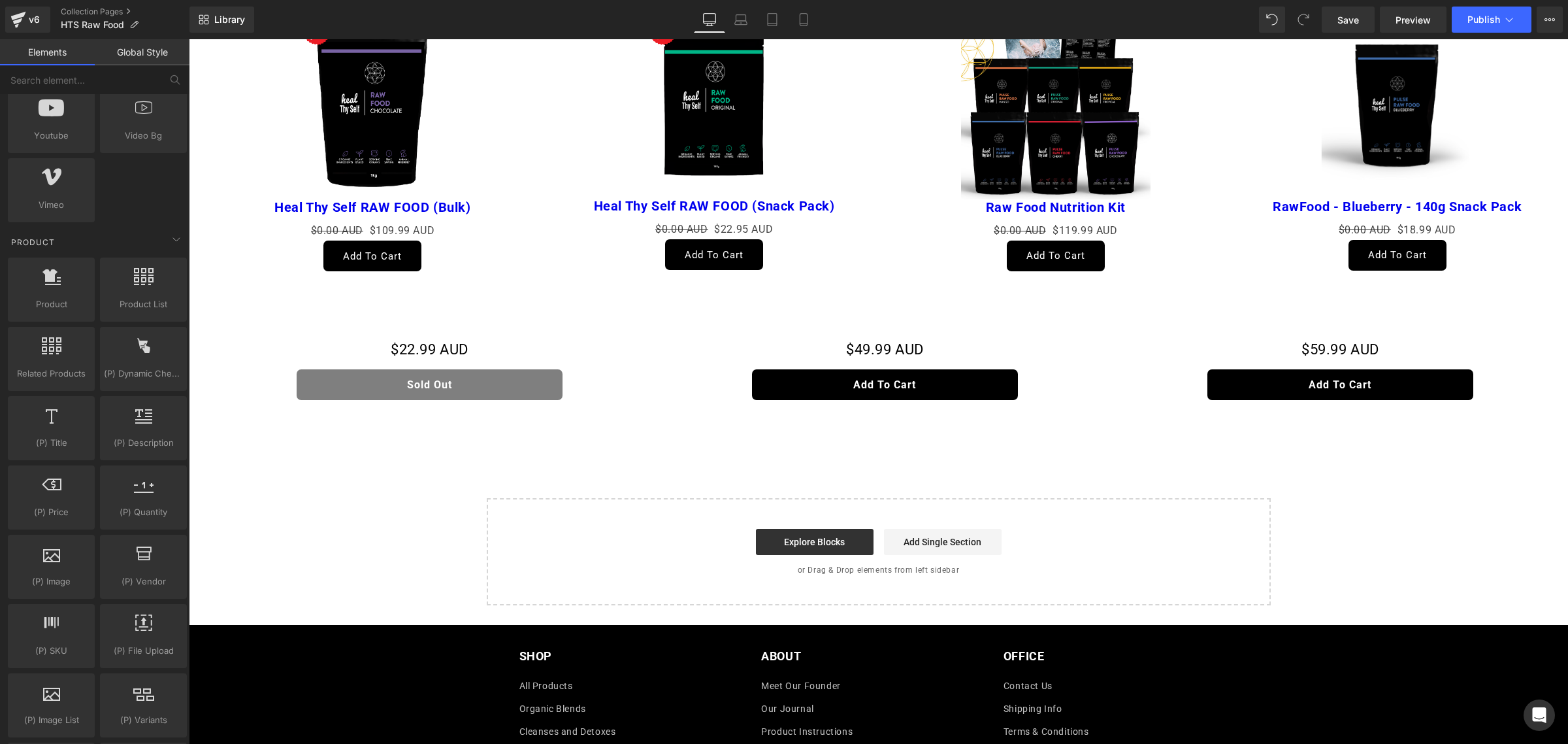
click at [635, 363] on div "$22.99 AUD" at bounding box center [430, 350] width 442 height 26
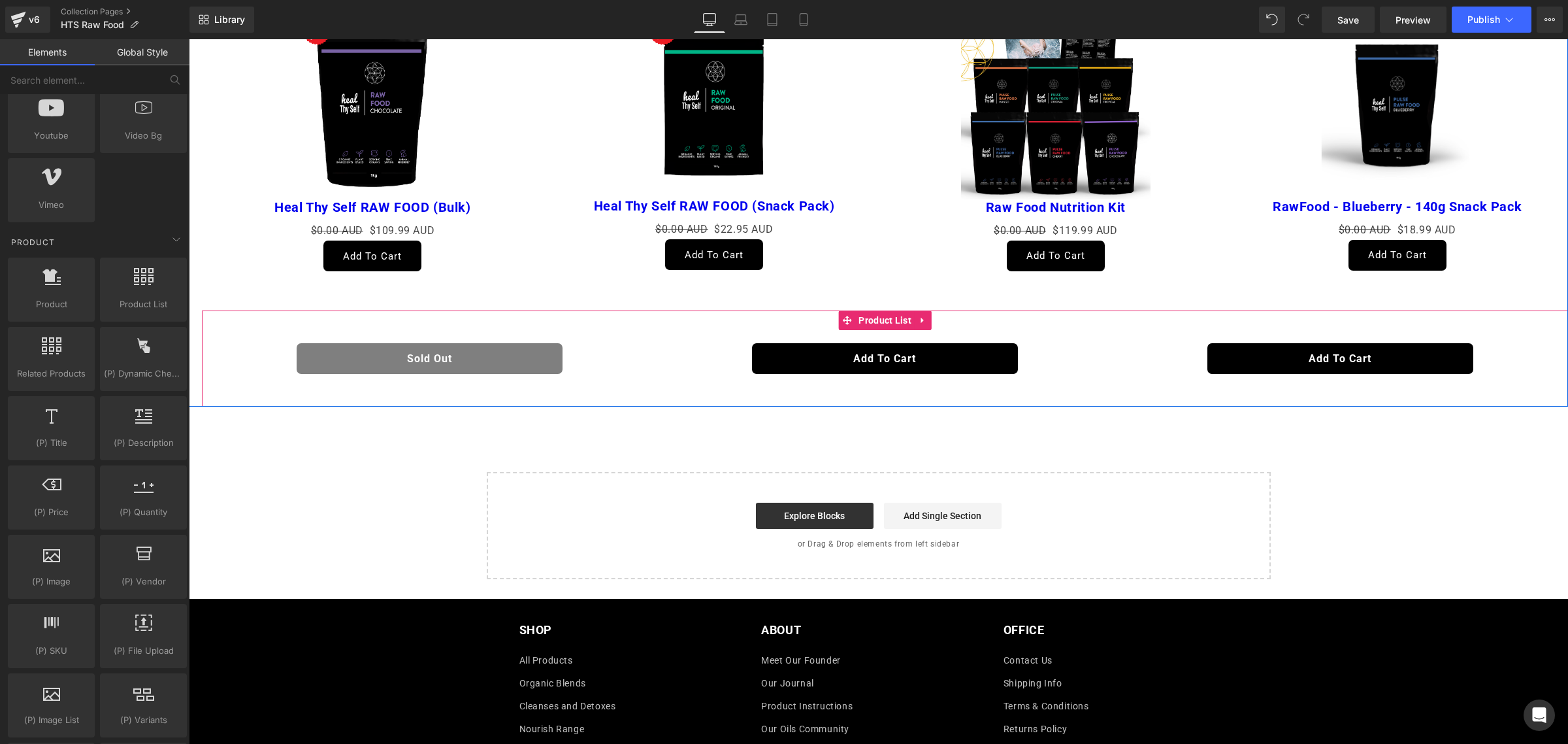
click at [247, 376] on div "Sold Out (P) Cart Button Product" at bounding box center [430, 355] width 456 height 50
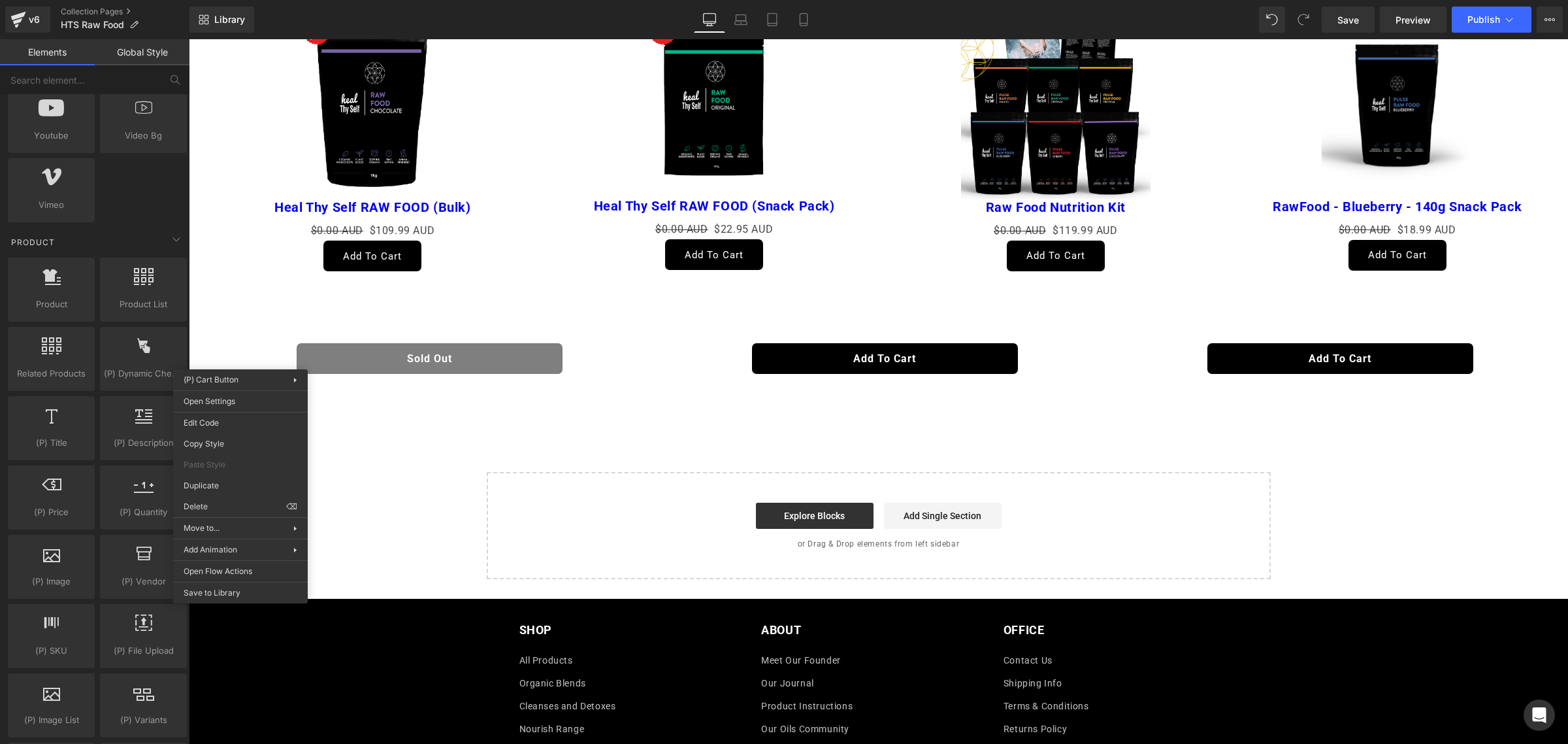
drag, startPoint x: 398, startPoint y: 547, endPoint x: 210, endPoint y: 508, distance: 192.0
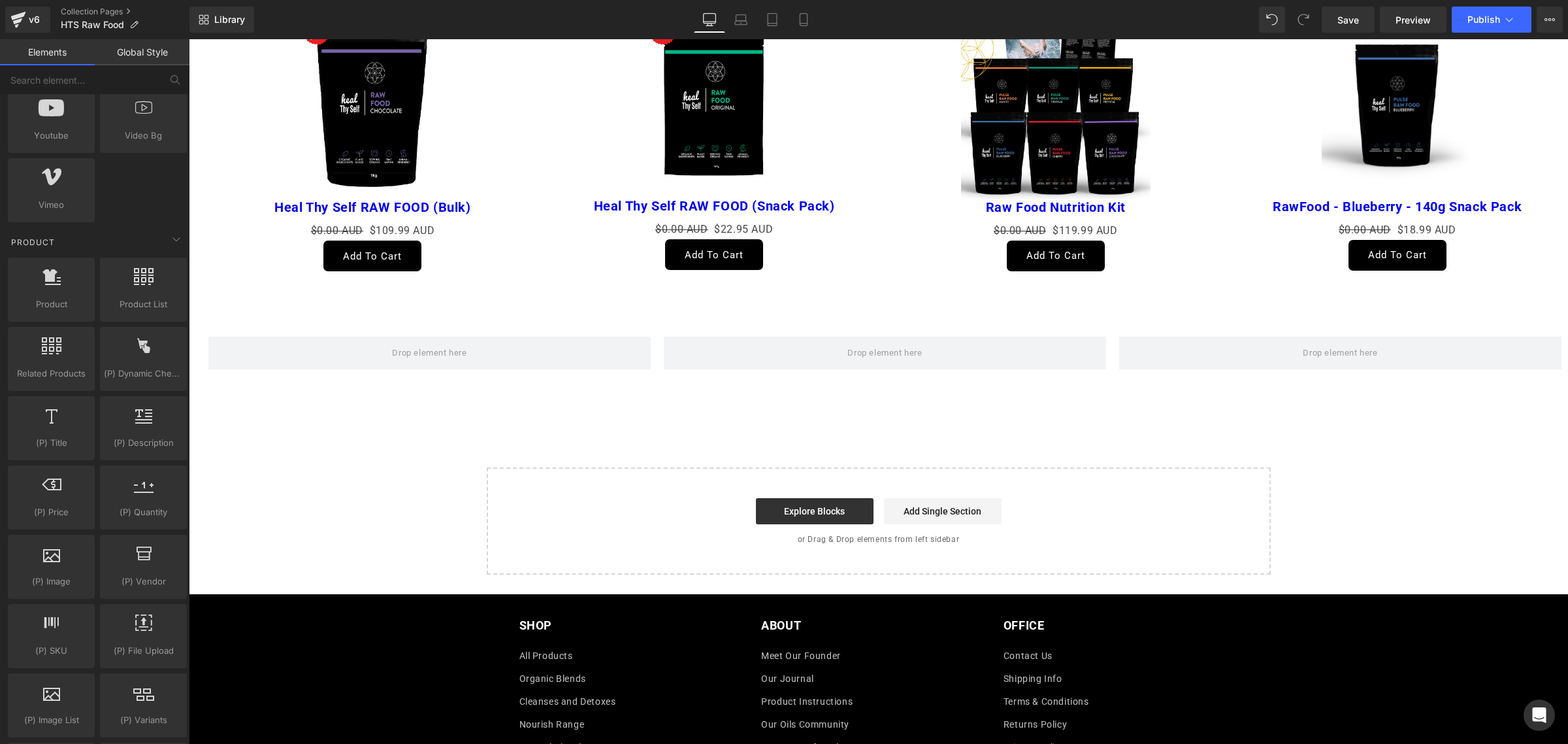
drag, startPoint x: 527, startPoint y: 413, endPoint x: 520, endPoint y: 413, distance: 7.0
click at [527, 413] on div "Heal Thy Self Raw Food Heading Heading Row Sale Off (P) Image 14-Day Raw Food P…" at bounding box center [878, 97] width 1379 height 955
click at [373, 360] on span at bounding box center [430, 353] width 442 height 33
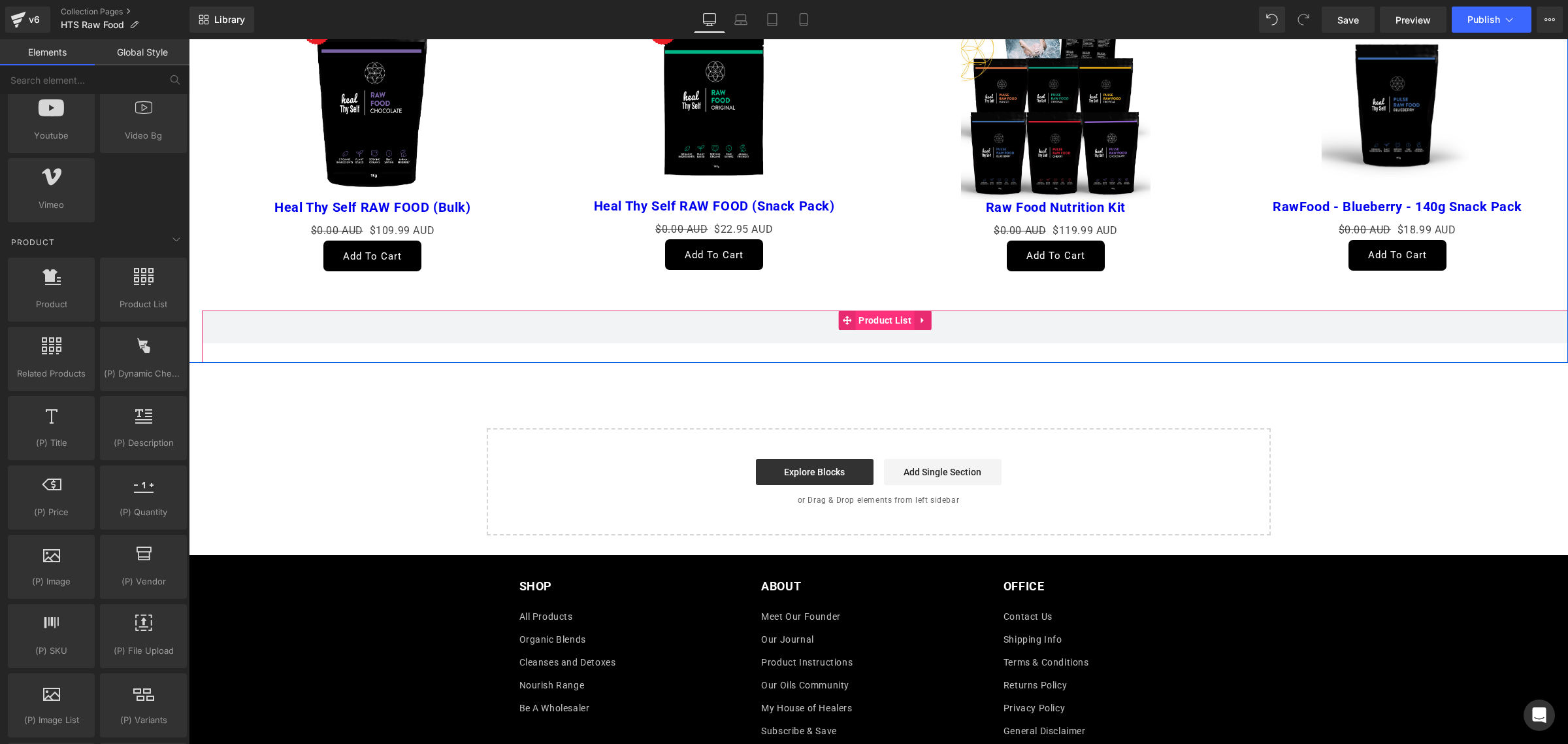
click at [856, 327] on span "Product List" at bounding box center [886, 320] width 60 height 20
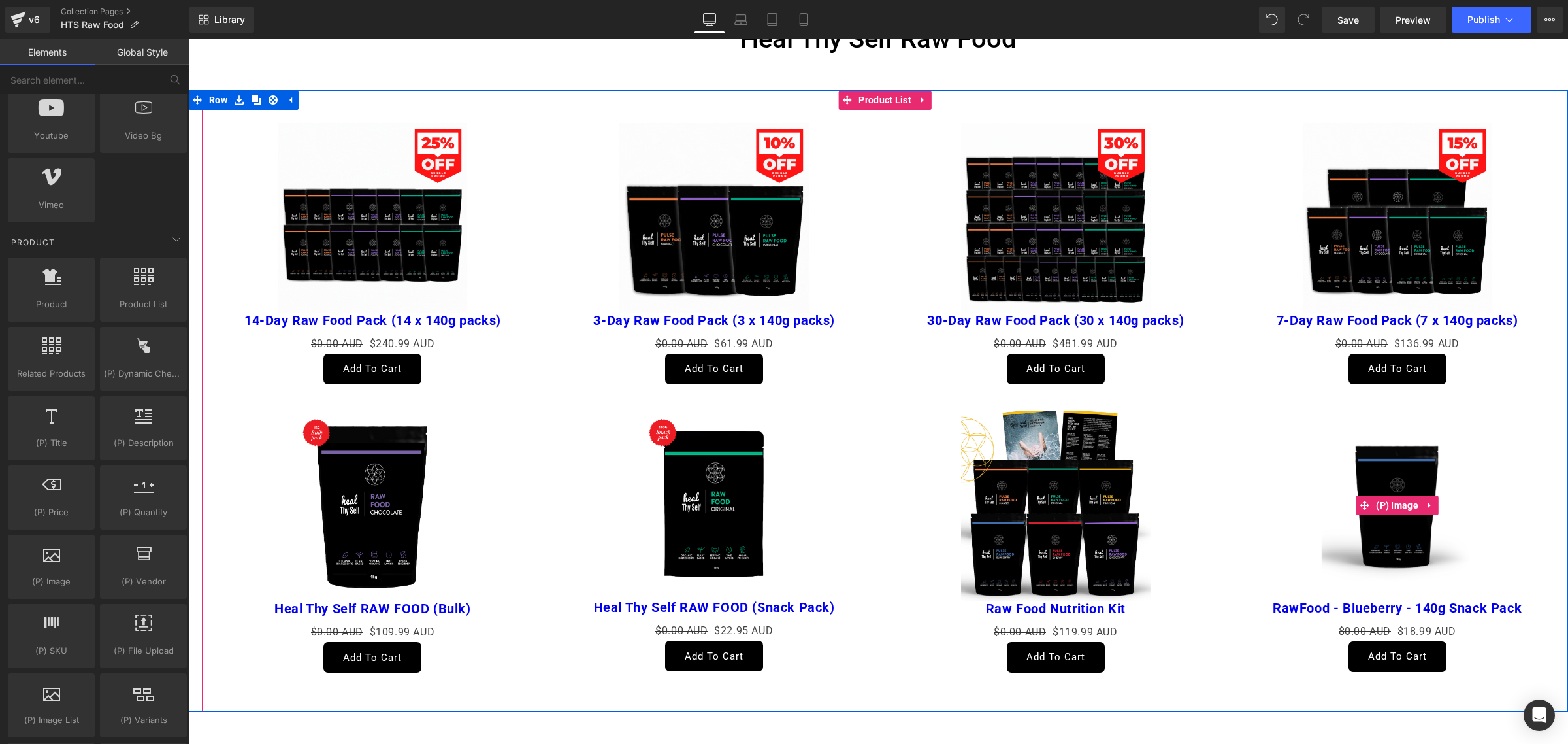
scroll to position [0, 0]
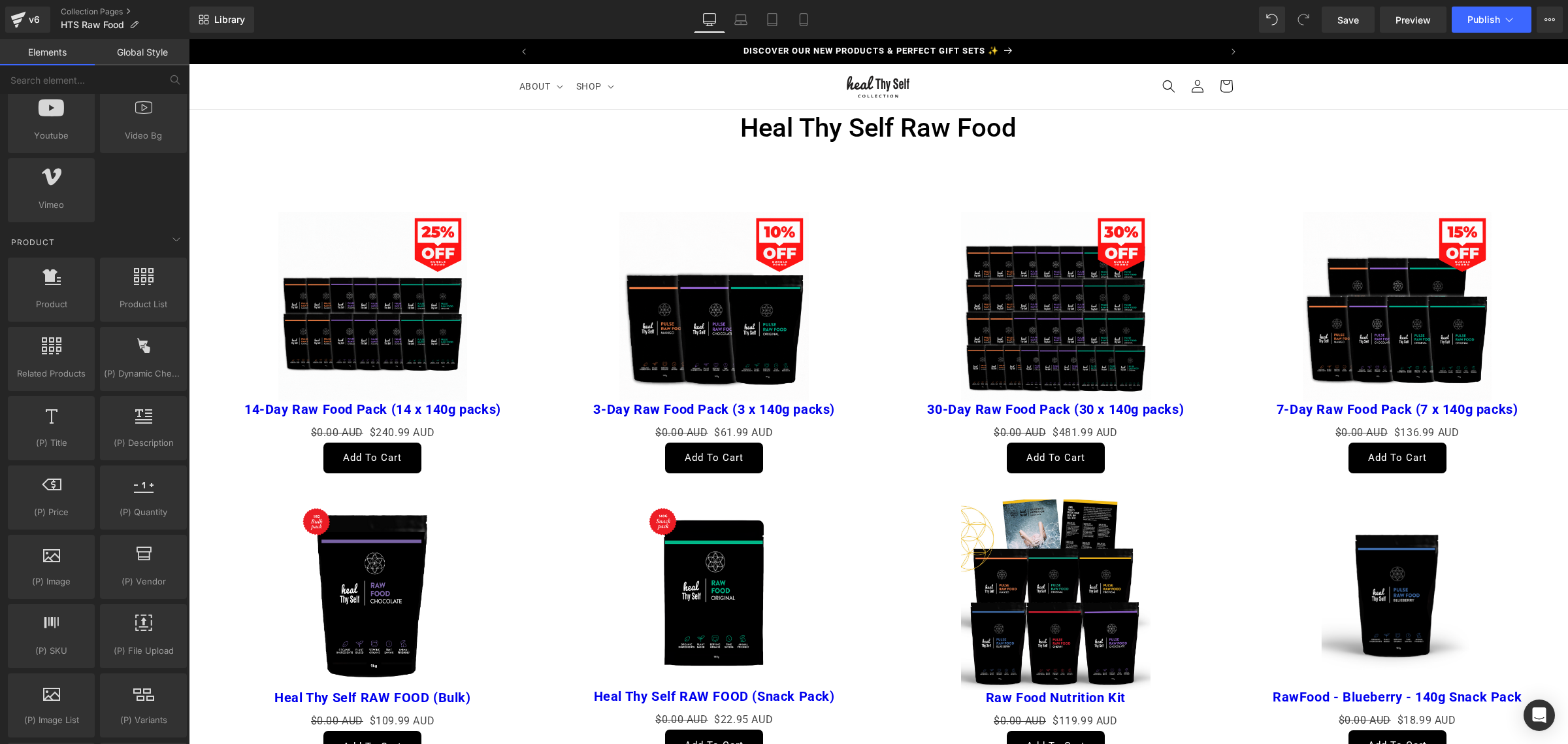
click at [1499, 2] on div "Library Desktop Desktop Laptop Tablet Mobile Save Preview Publish Scheduled Vie…" at bounding box center [879, 20] width 1379 height 39
click at [1503, 18] on icon at bounding box center [1509, 20] width 13 height 13
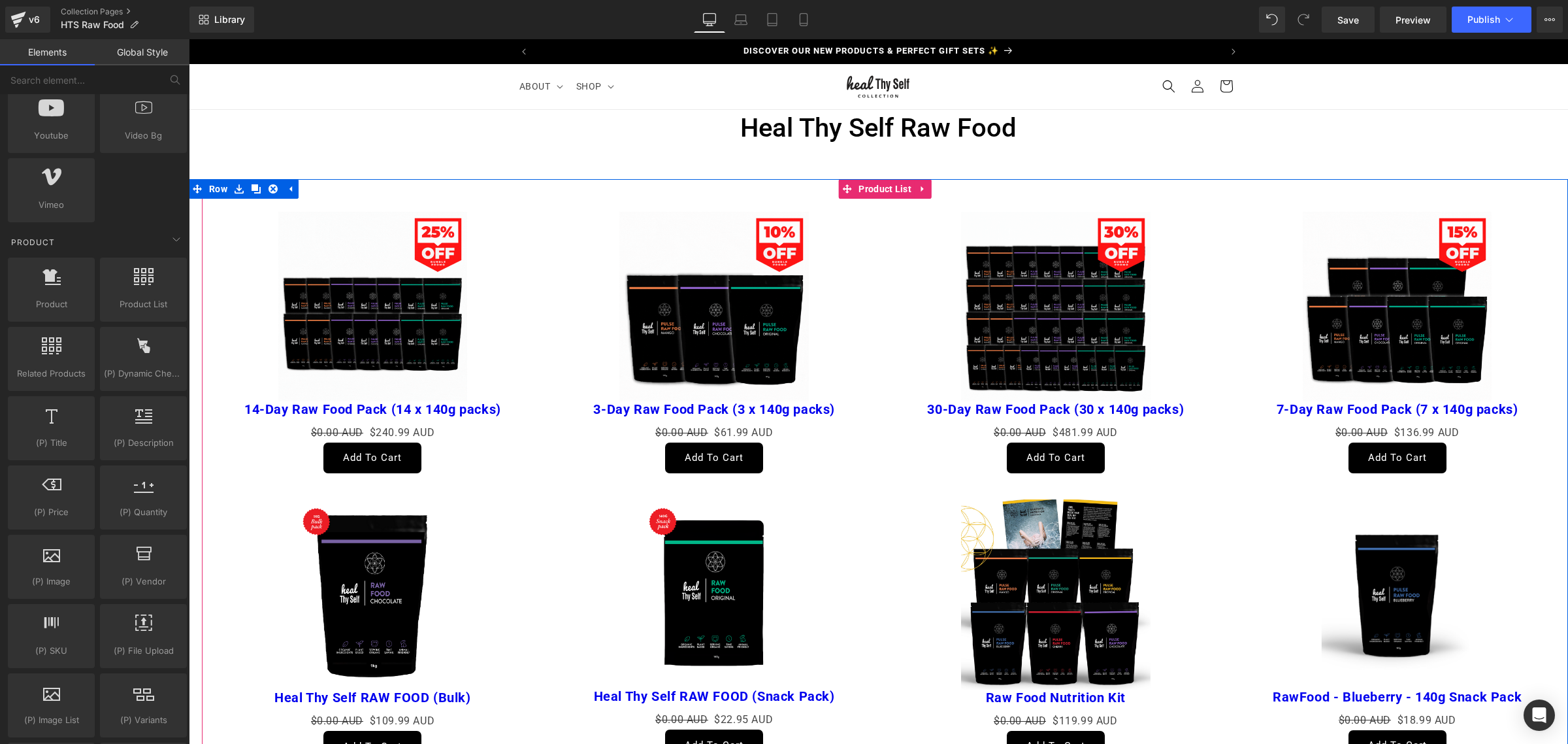
click at [727, 333] on img at bounding box center [714, 306] width 190 height 190
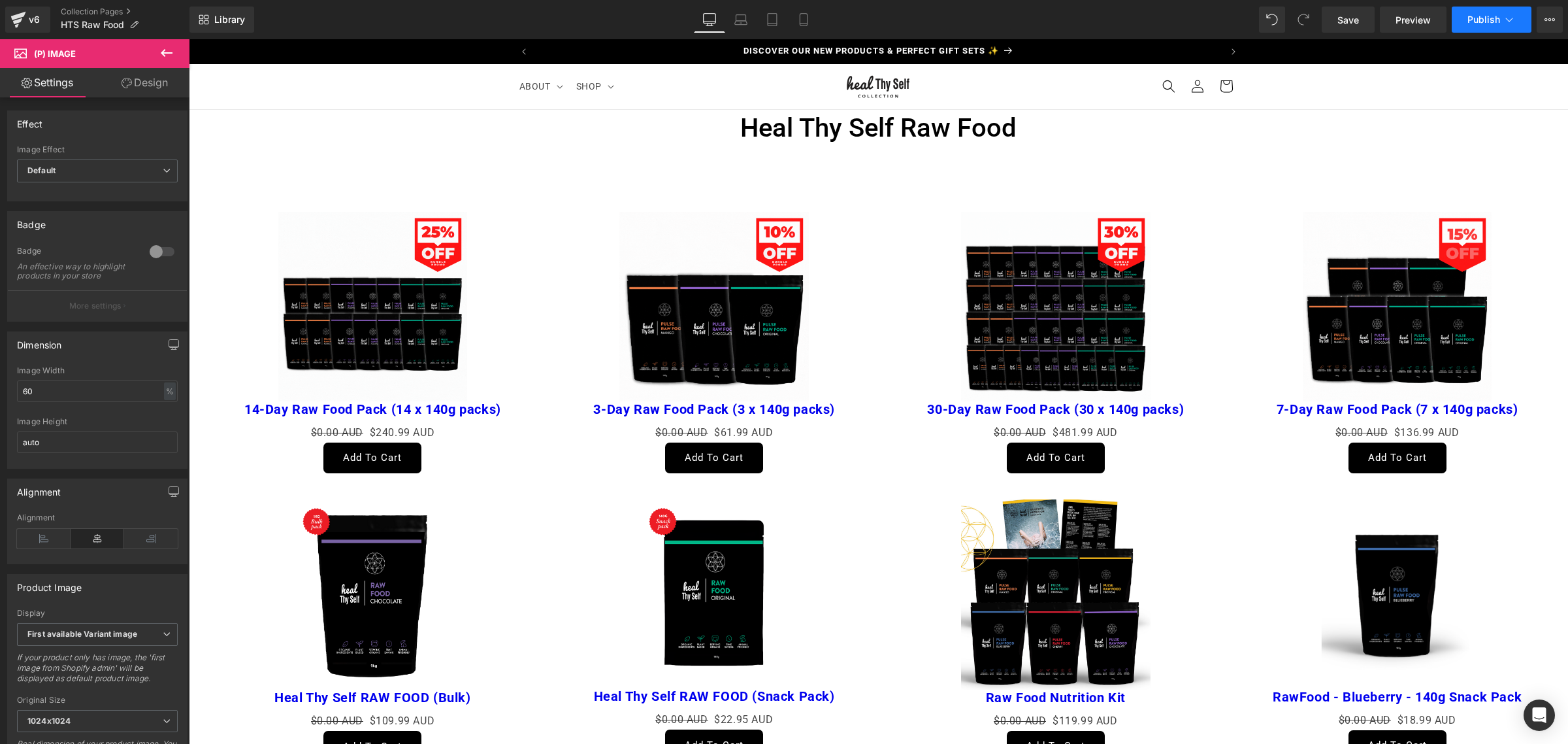
click at [1488, 20] on span "Publish" at bounding box center [1485, 19] width 33 height 10
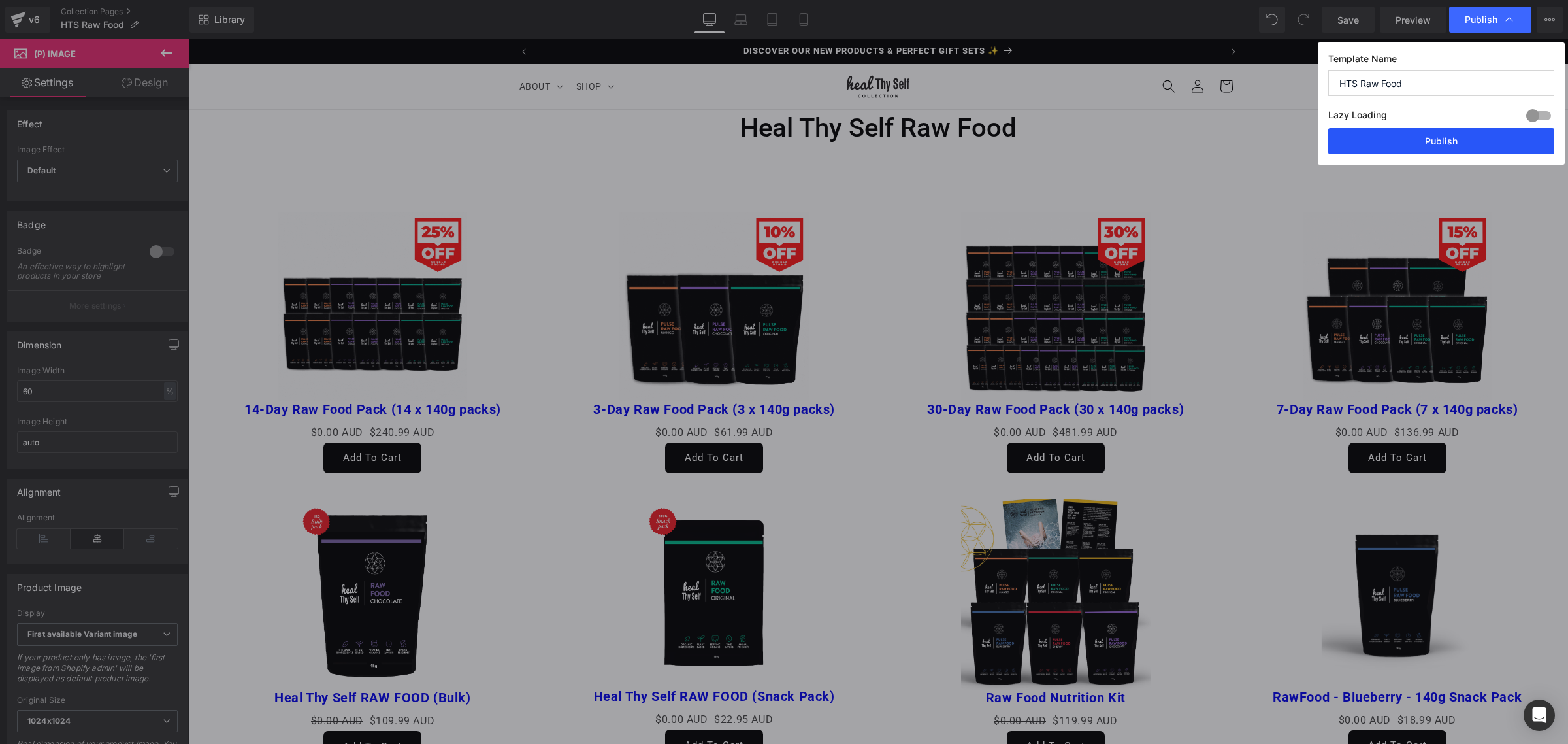
click at [1416, 149] on button "Publish" at bounding box center [1441, 141] width 226 height 26
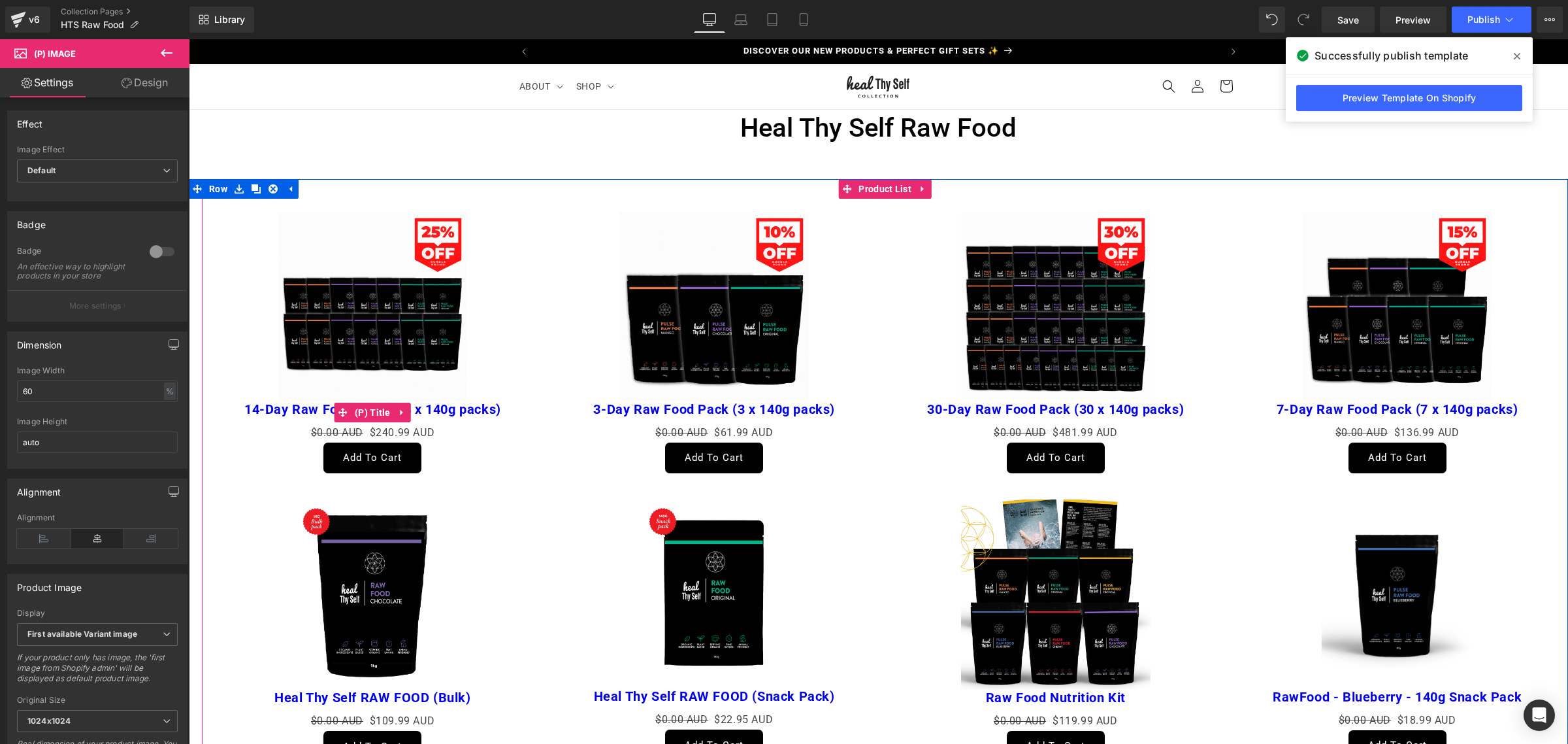
click at [481, 406] on link "14-Day Raw Food Pack (14 x 140g packs)" at bounding box center [372, 409] width 257 height 16
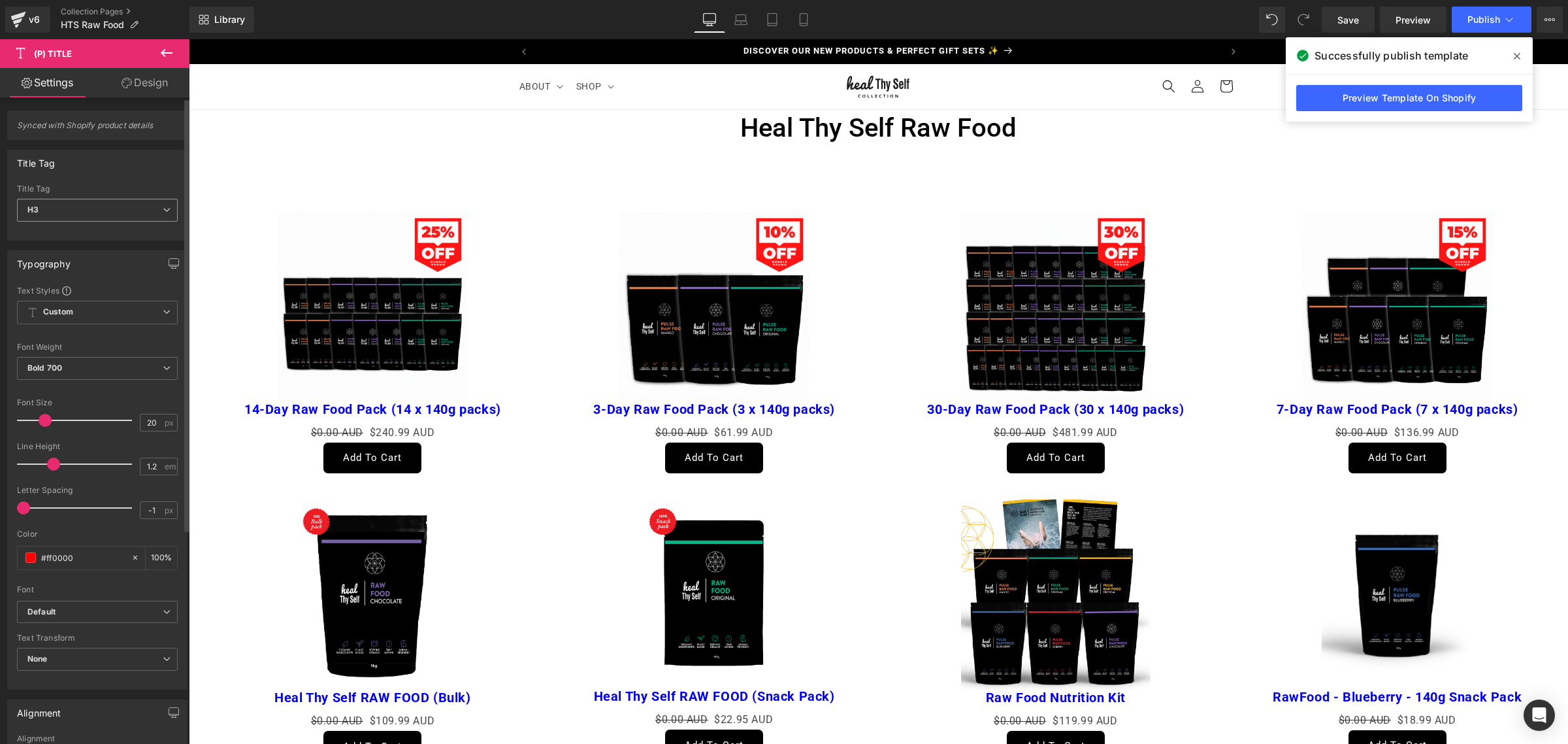
click at [102, 220] on span "H3" at bounding box center [98, 209] width 161 height 23
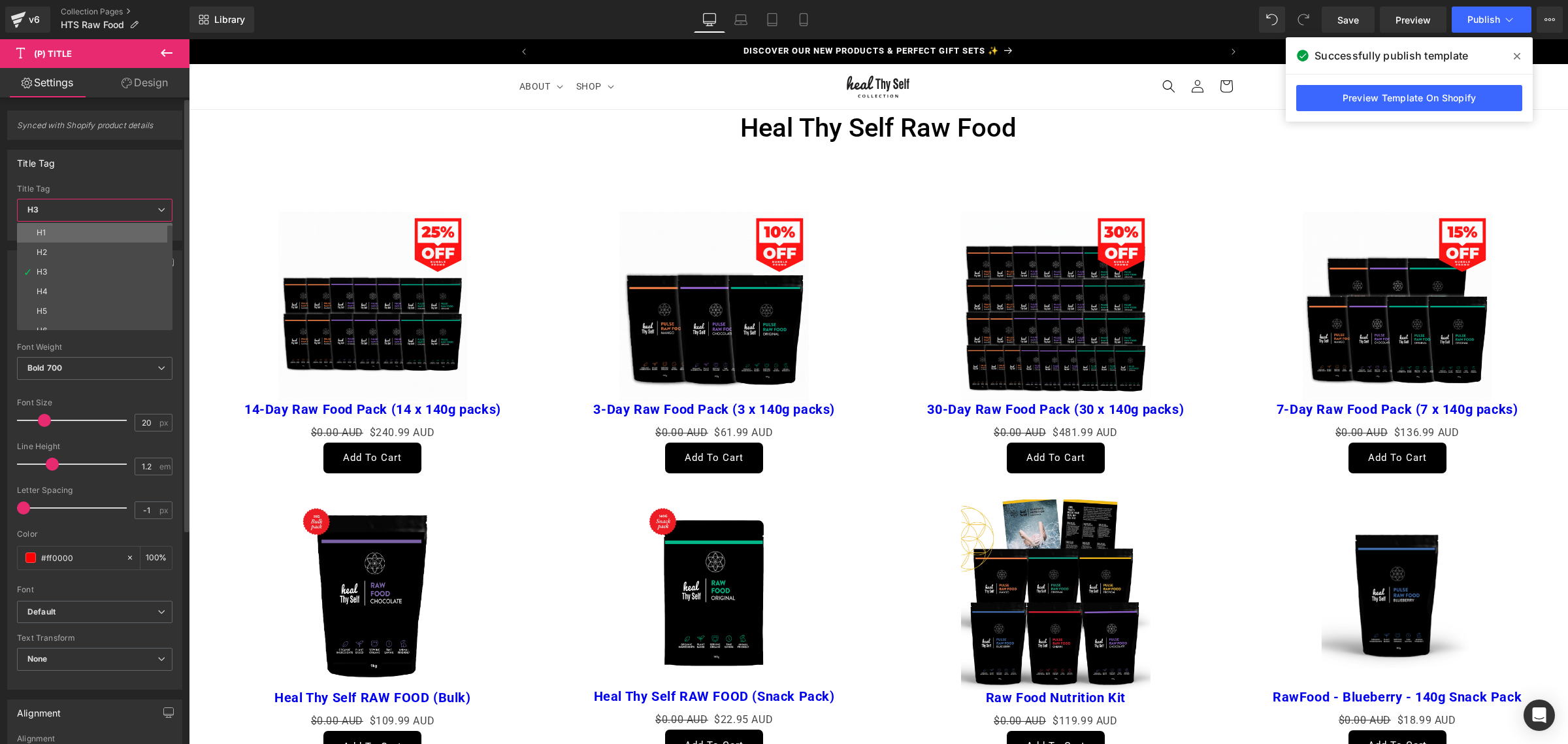
click at [79, 232] on li "H1" at bounding box center [98, 232] width 161 height 20
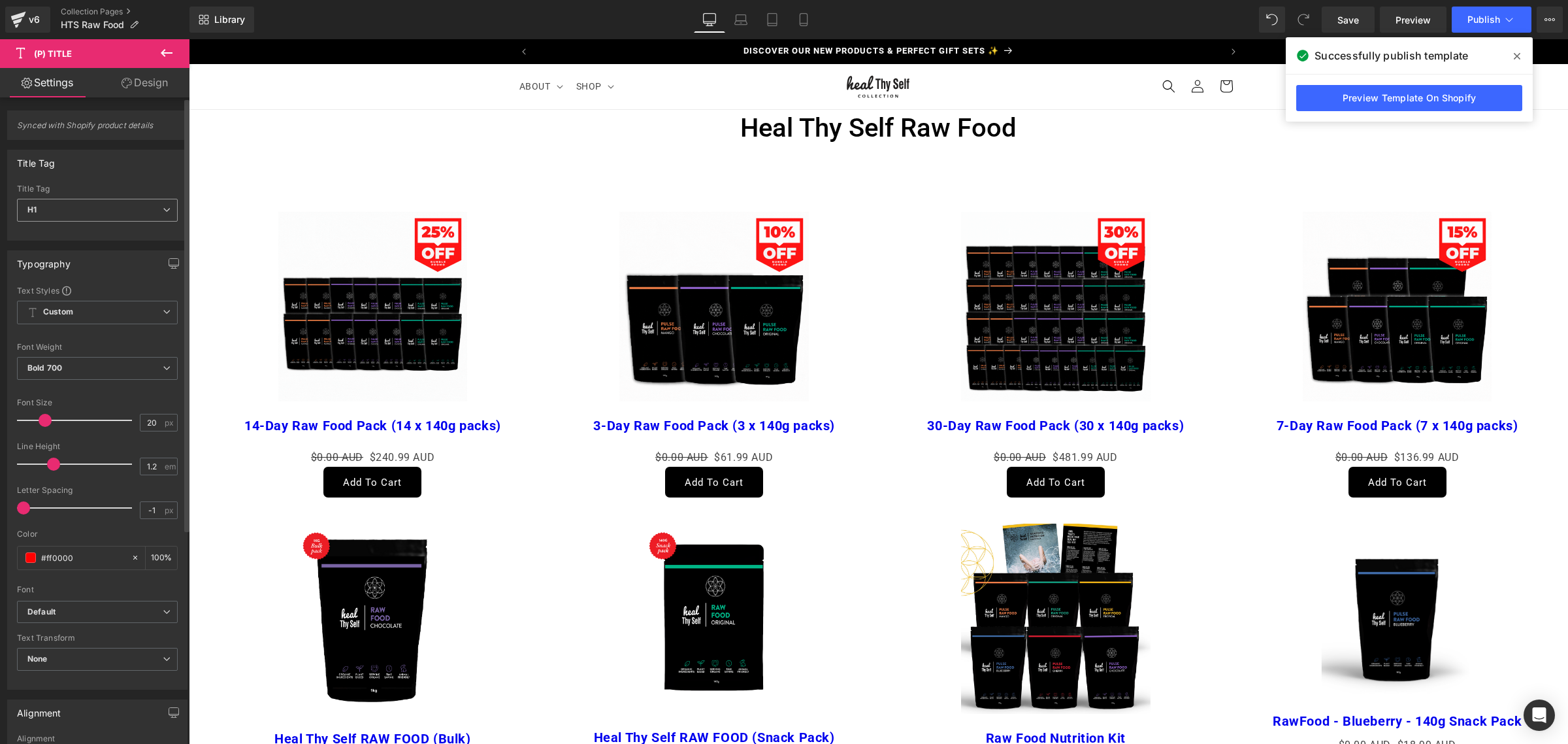
click at [91, 204] on span "H1" at bounding box center [98, 209] width 161 height 23
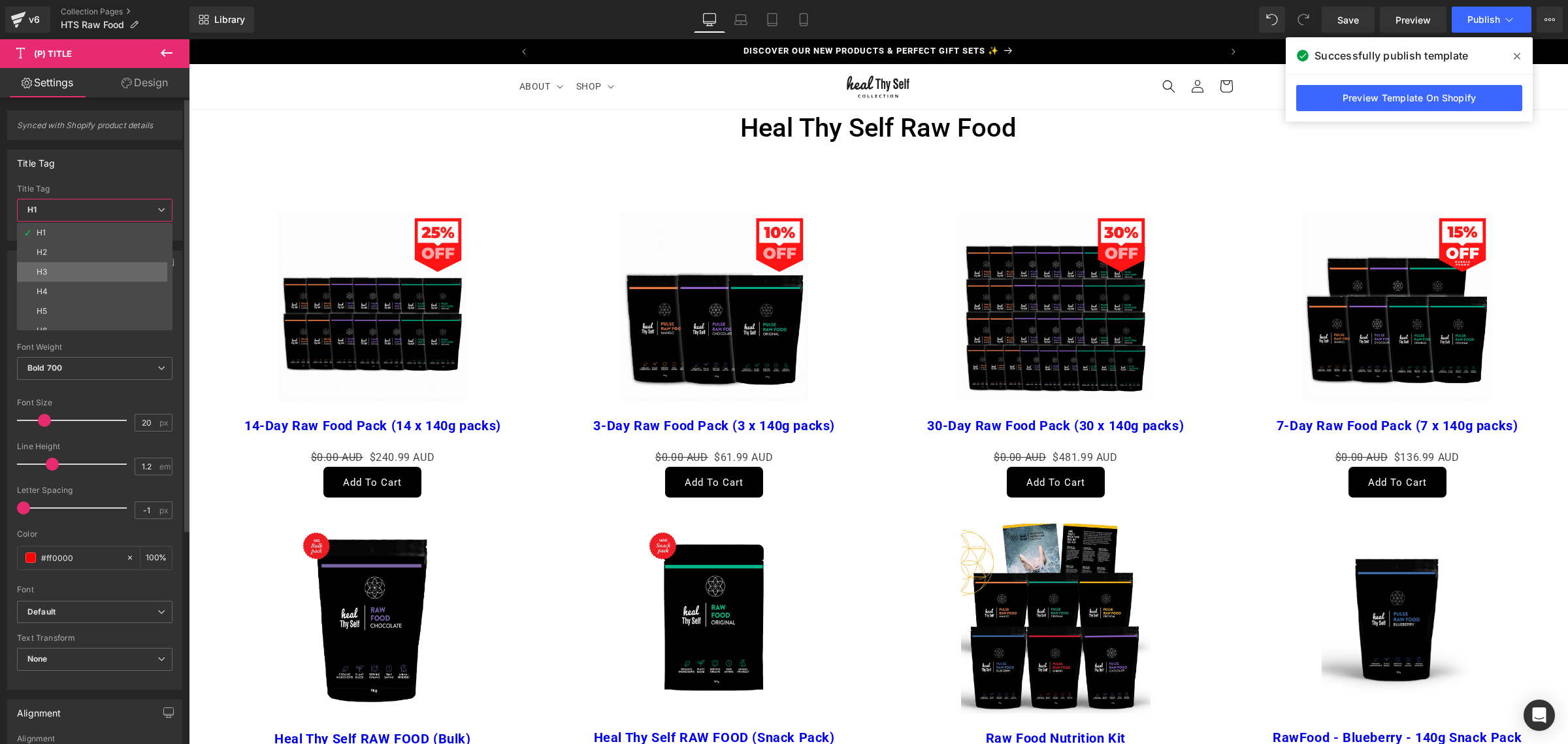
click at [56, 276] on li "H3" at bounding box center [98, 272] width 161 height 20
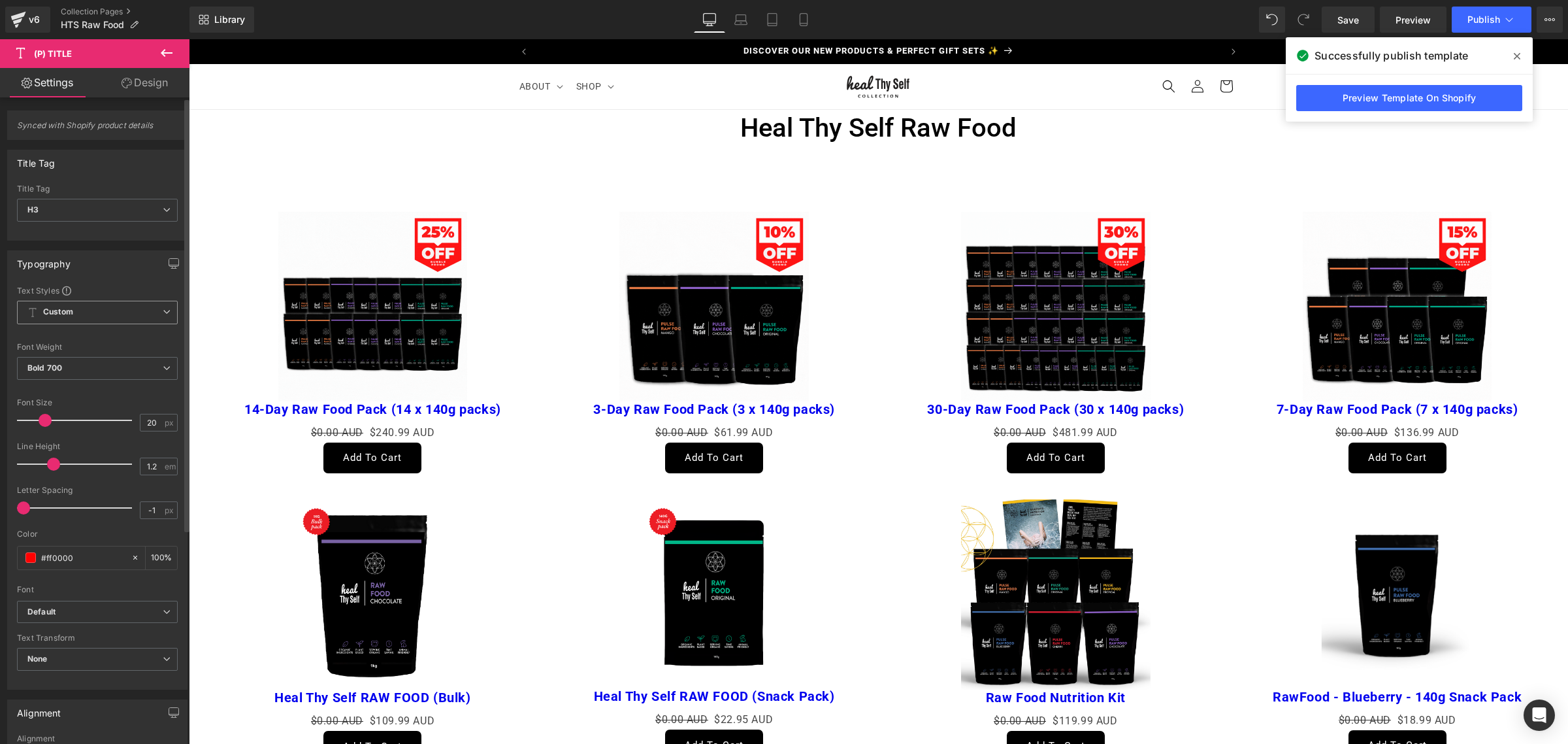
click at [116, 317] on span "Custom Setup Global Style" at bounding box center [98, 313] width 161 height 24
click at [105, 366] on div "Setup Global Style" at bounding box center [95, 365] width 156 height 31
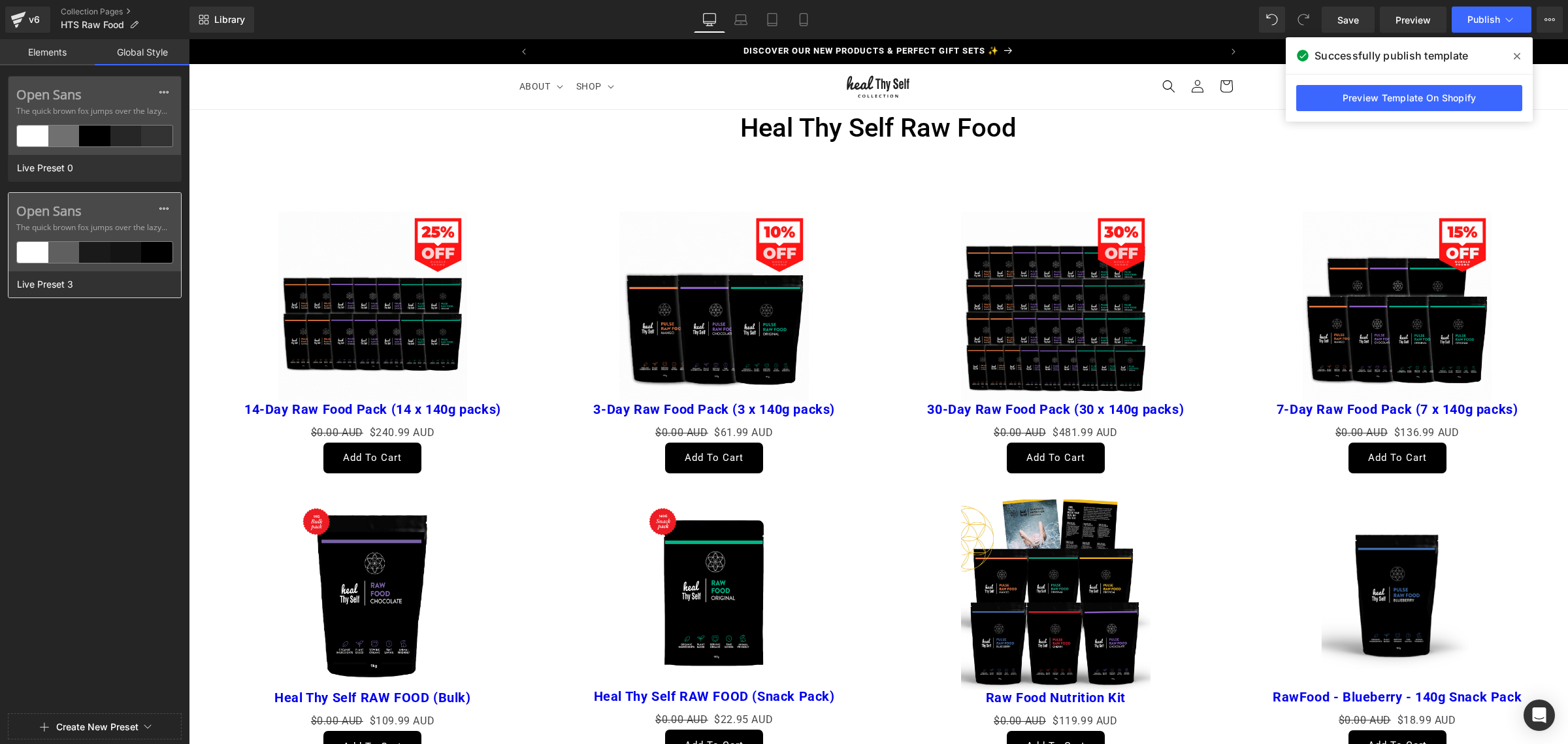
click at [137, 226] on span "The quick brown fox jumps over the lazy..." at bounding box center [94, 227] width 157 height 12
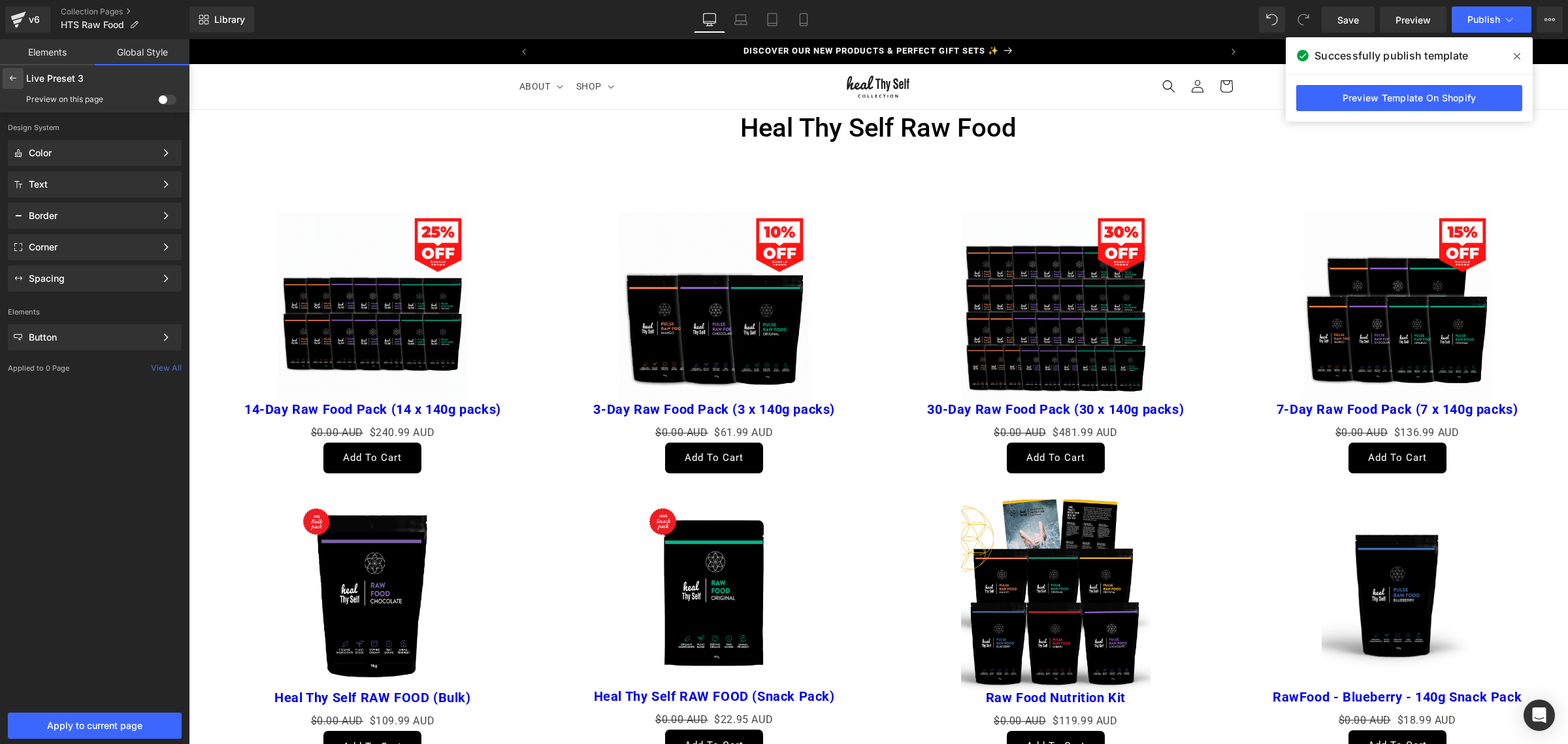
click at [13, 73] on icon at bounding box center [13, 78] width 10 height 10
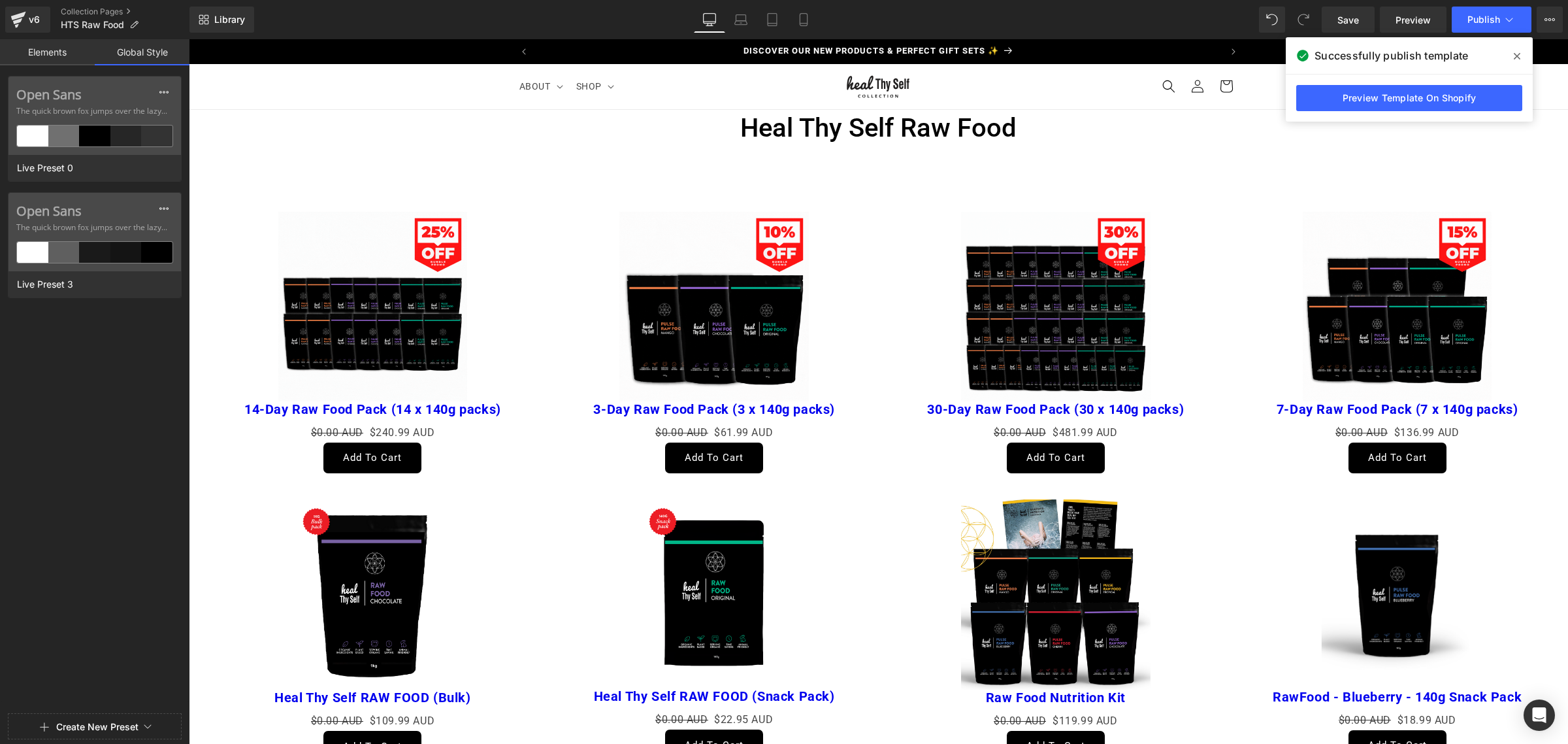
click at [38, 56] on link "Elements" at bounding box center [47, 52] width 94 height 26
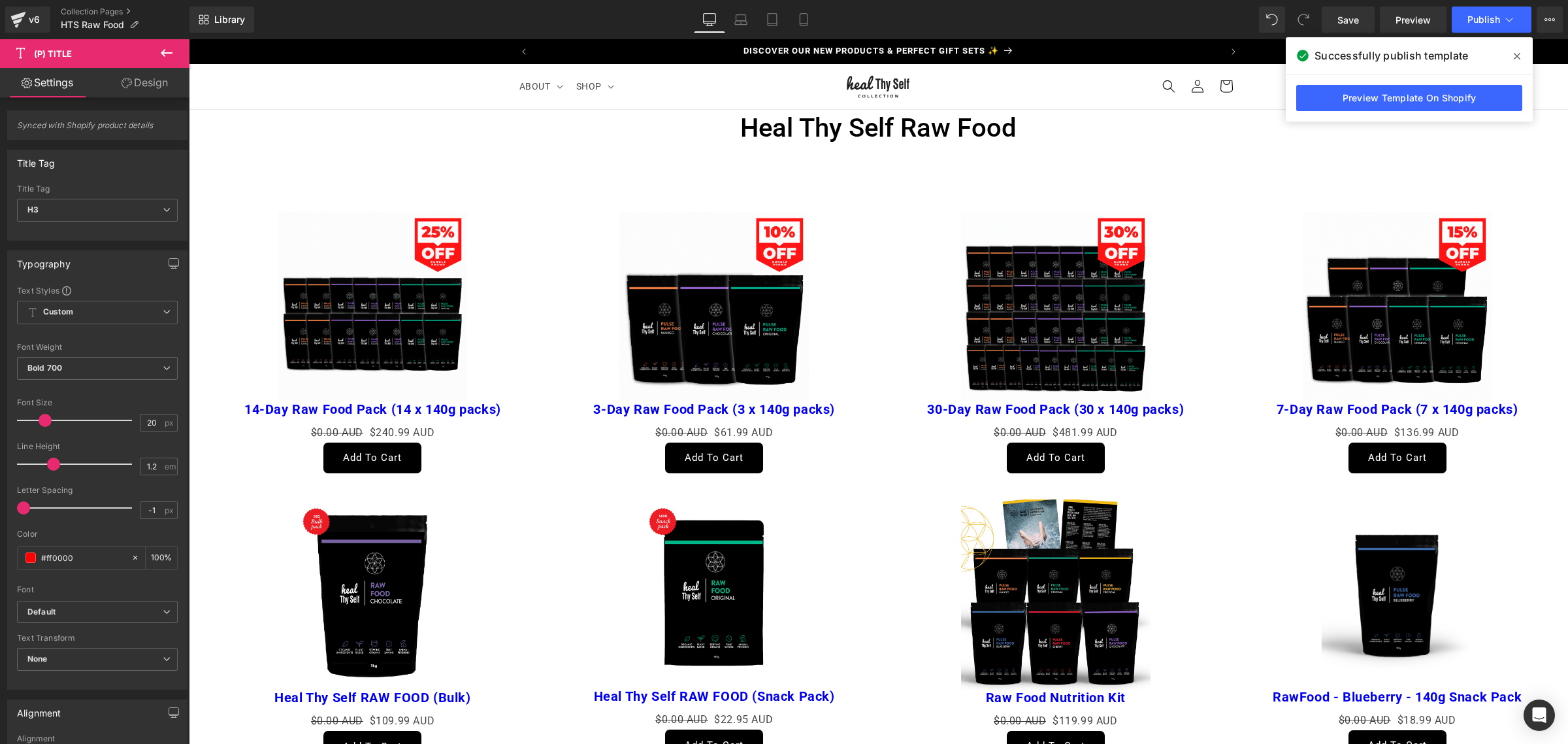
click at [155, 87] on link "Design" at bounding box center [145, 82] width 94 height 29
click at [30, 561] on span at bounding box center [30, 557] width 10 height 10
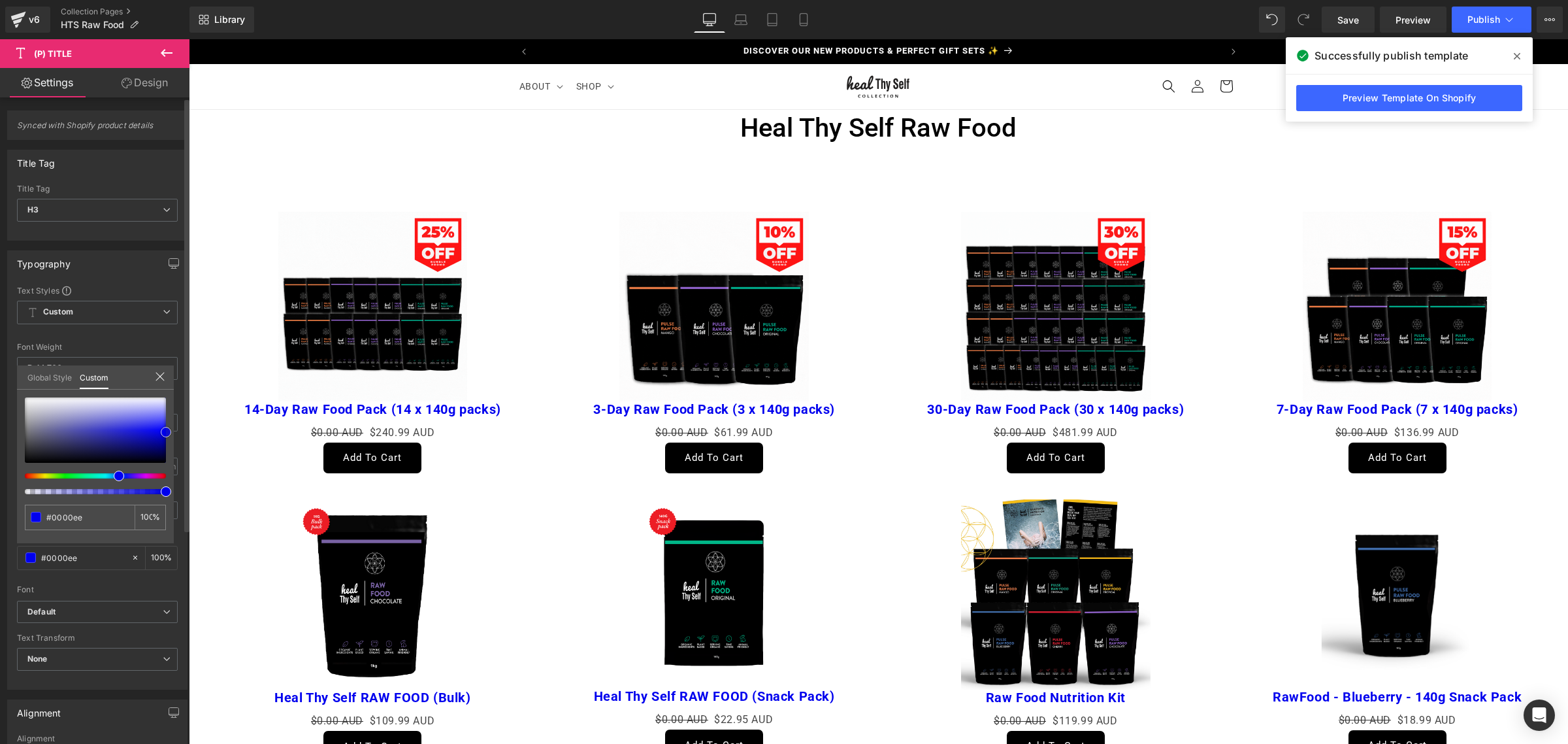
type input "#0000a3"
type input "#000000"
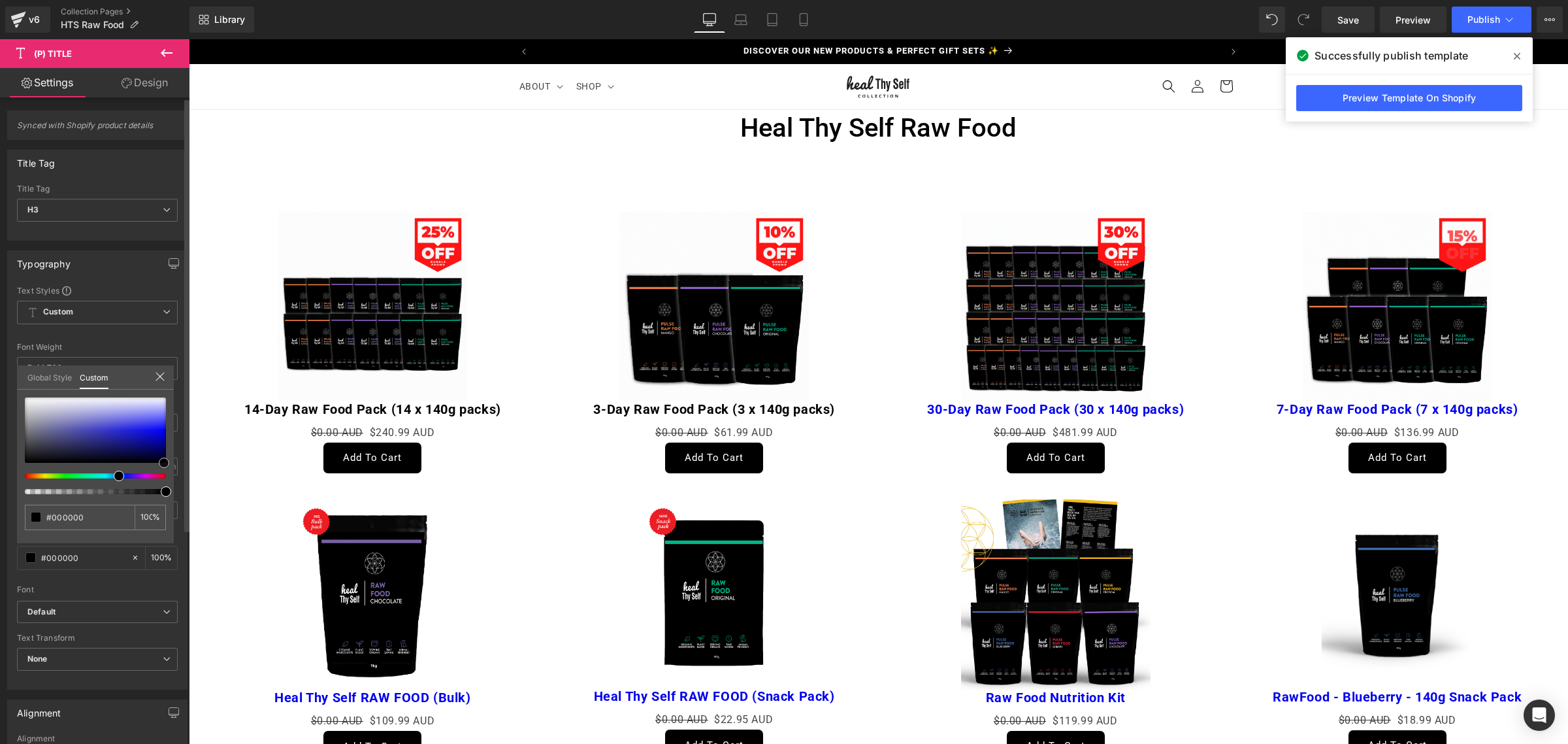
drag, startPoint x: 162, startPoint y: 430, endPoint x: 159, endPoint y: 500, distance: 70.1
click at [159, 500] on div "#000000 100 %" at bounding box center [95, 470] width 157 height 146
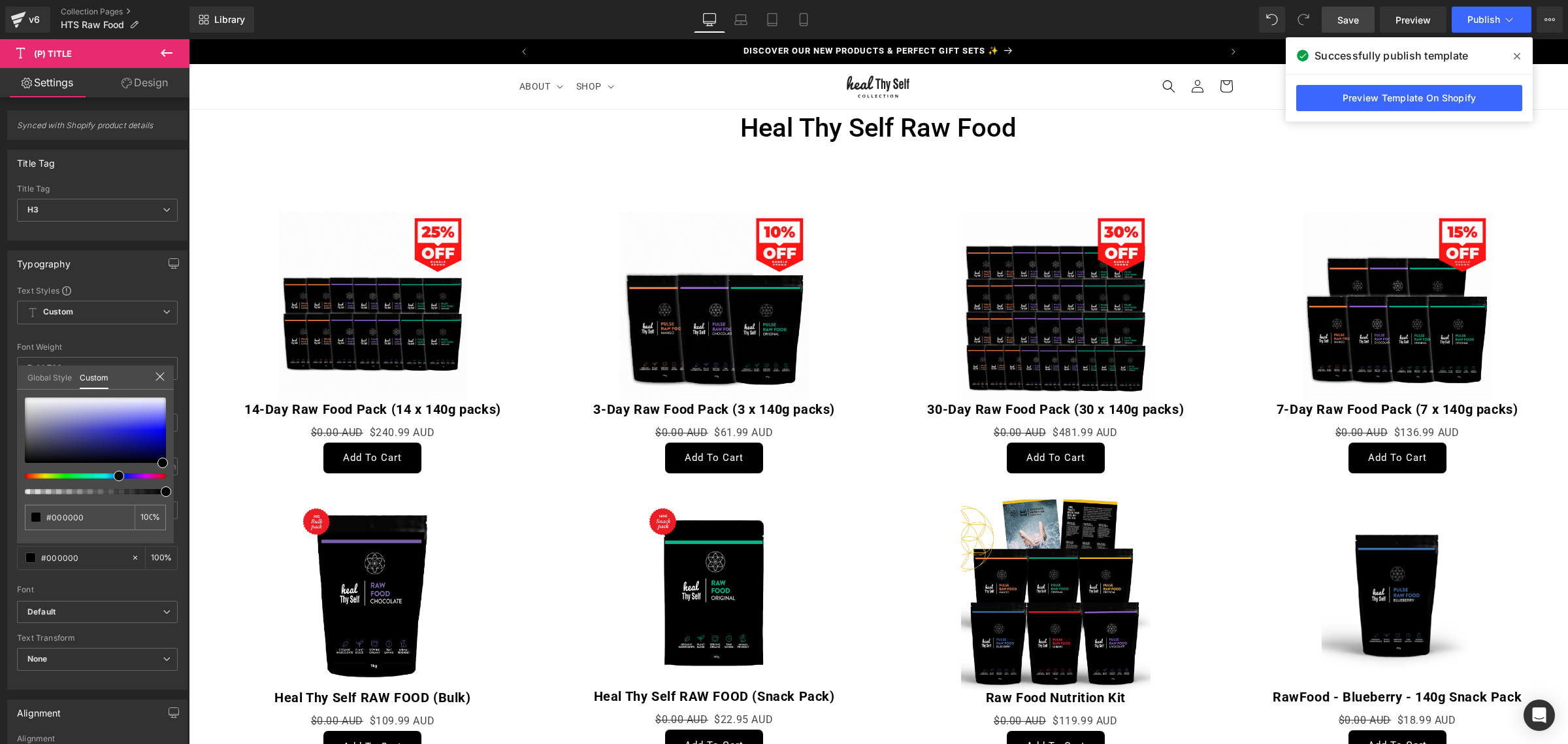
click at [1359, 15] on span "Save" at bounding box center [1348, 20] width 21 height 13
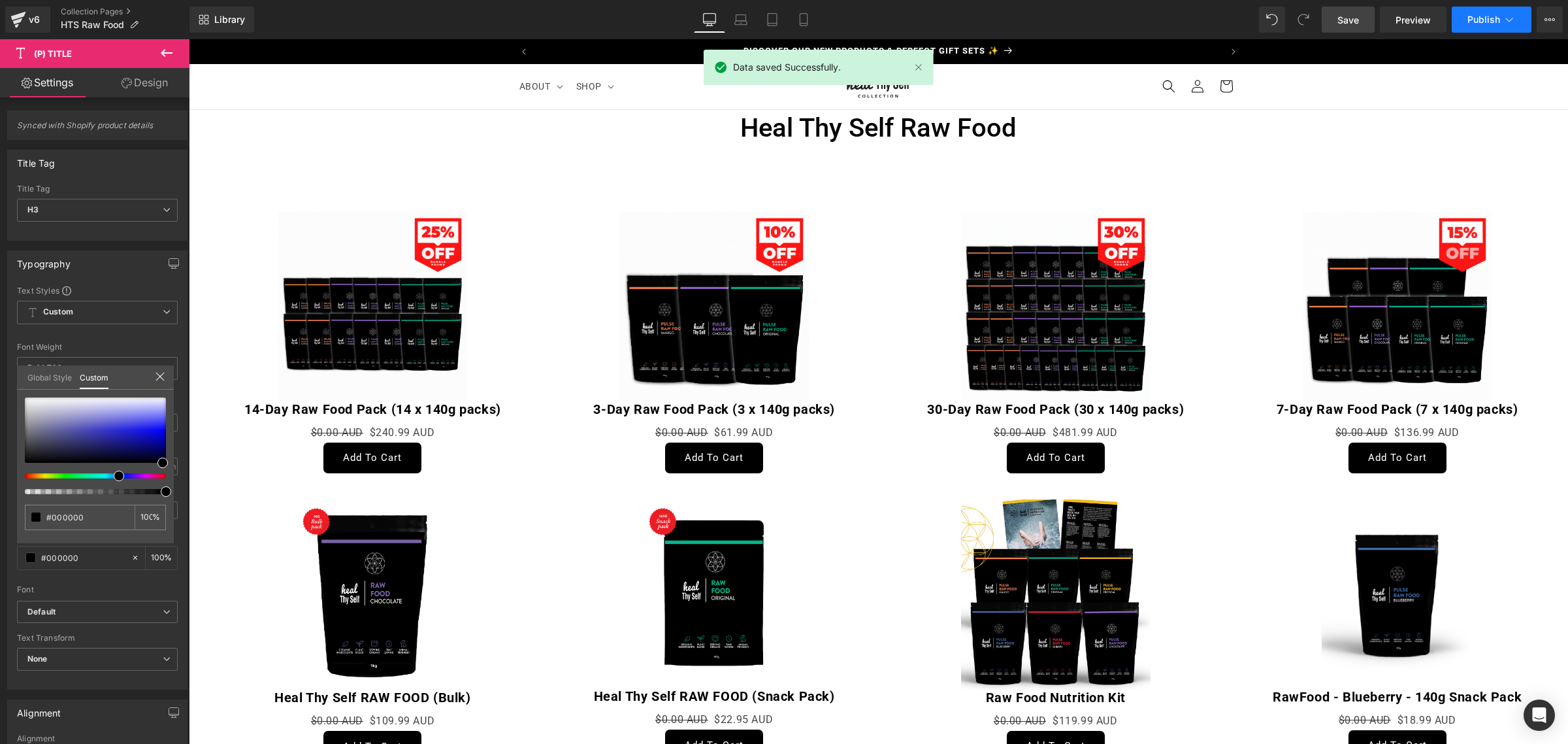
click at [1499, 21] on span "Publish" at bounding box center [1485, 19] width 33 height 10
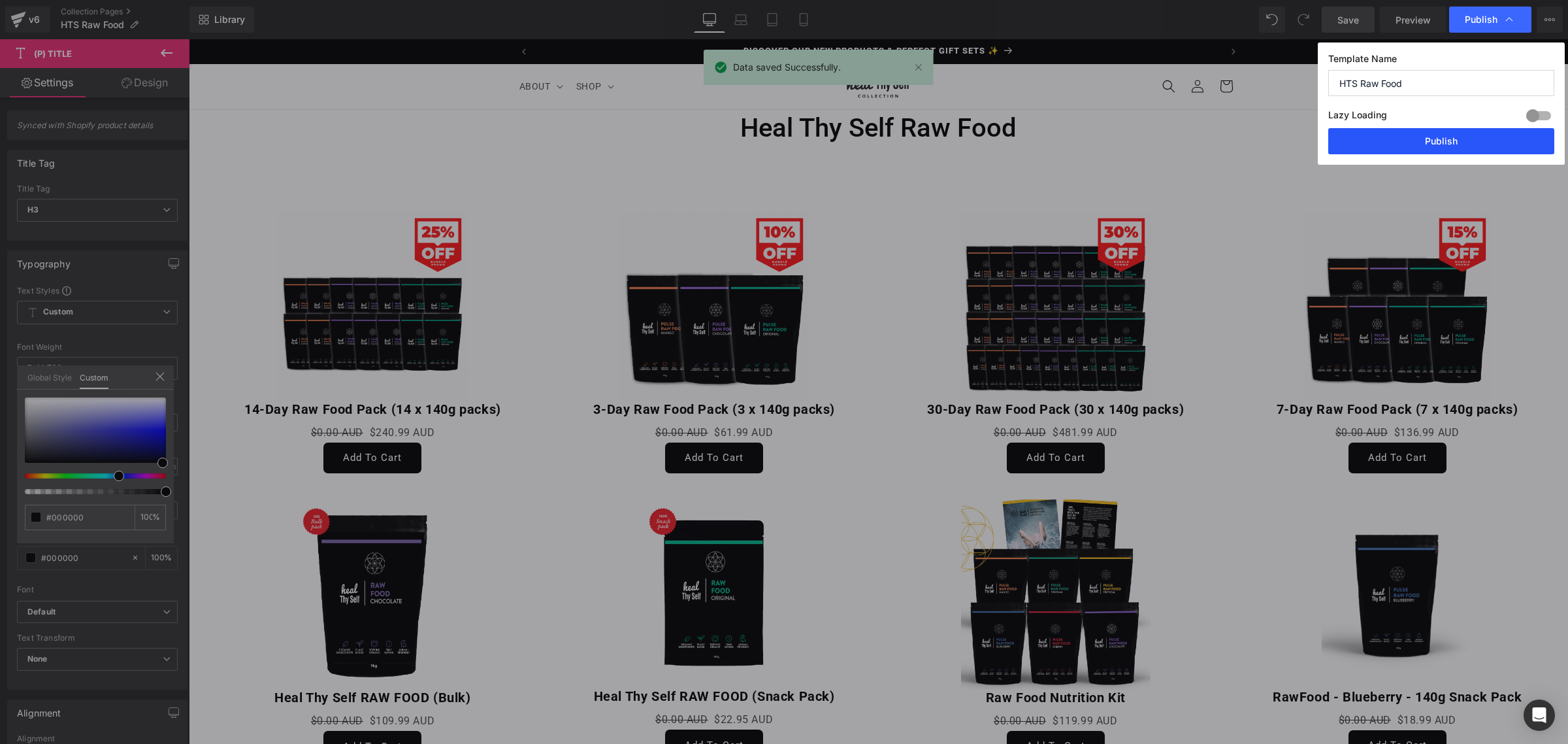
drag, startPoint x: 1446, startPoint y: 140, endPoint x: 1228, endPoint y: 94, distance: 222.8
click at [1446, 140] on button "Publish" at bounding box center [1441, 141] width 226 height 26
